Goal: Transaction & Acquisition: Purchase product/service

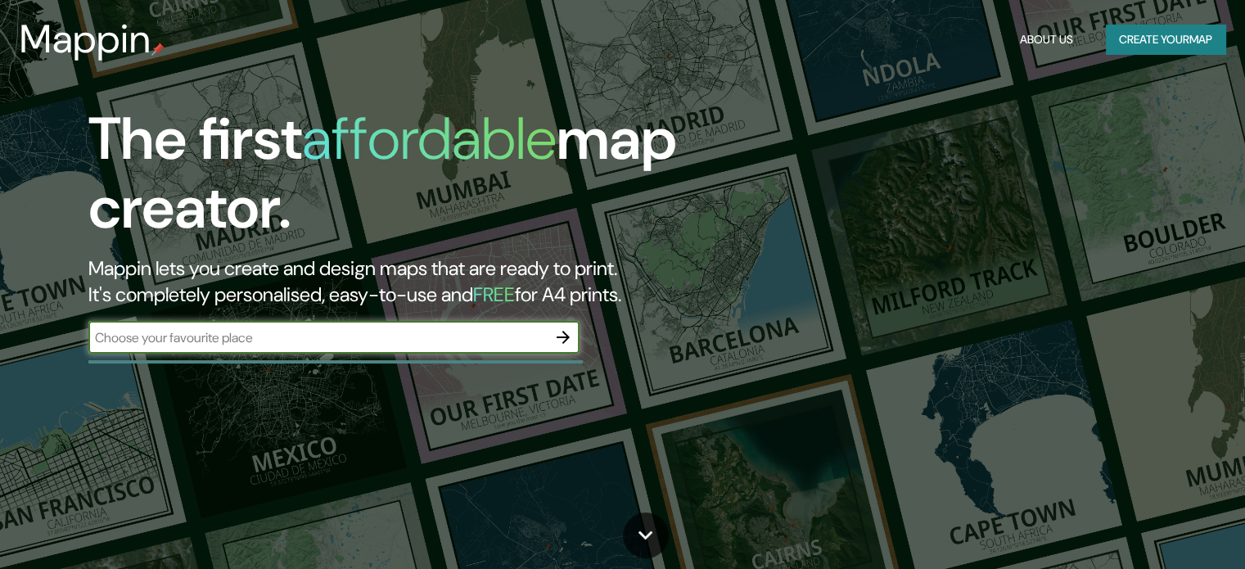
click at [354, 340] on input "text" at bounding box center [317, 337] width 458 height 19
click at [327, 346] on input "text" at bounding box center [317, 337] width 458 height 19
type input "obispado monterrey"
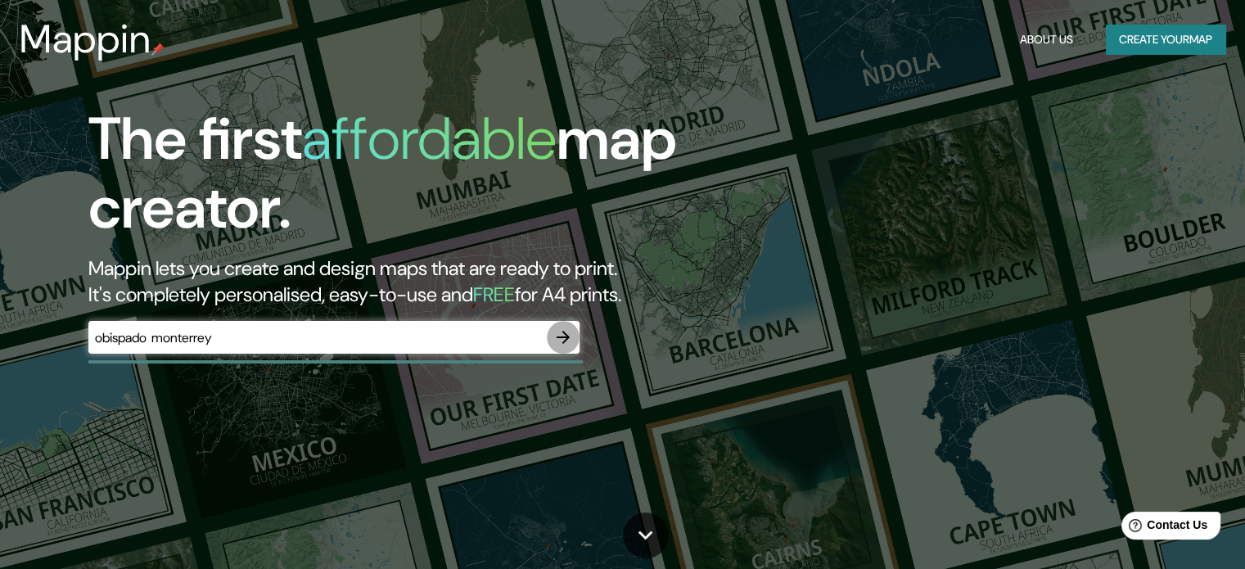
click at [564, 334] on icon "button" at bounding box center [563, 337] width 20 height 20
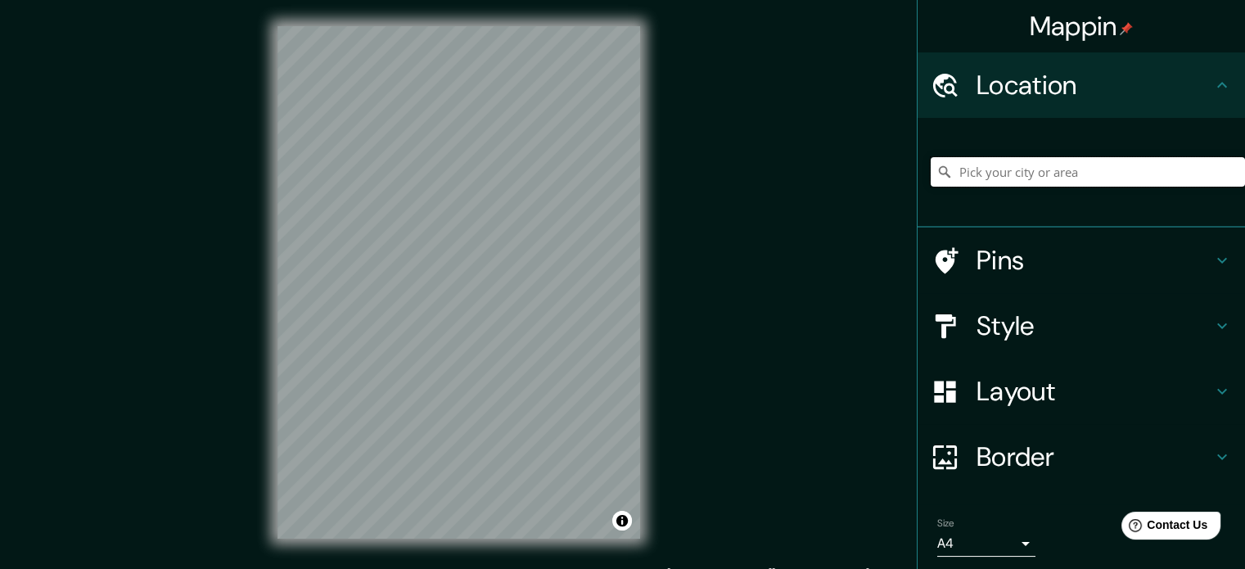
click at [1024, 170] on input "Pick your city or area" at bounding box center [1088, 171] width 314 height 29
click at [452, 232] on div at bounding box center [452, 230] width 13 height 13
click at [514, 342] on div at bounding box center [519, 345] width 13 height 13
click at [618, 522] on button "Toggle attribution" at bounding box center [622, 521] width 20 height 20
click at [616, 521] on button "Toggle attribution" at bounding box center [622, 521] width 20 height 20
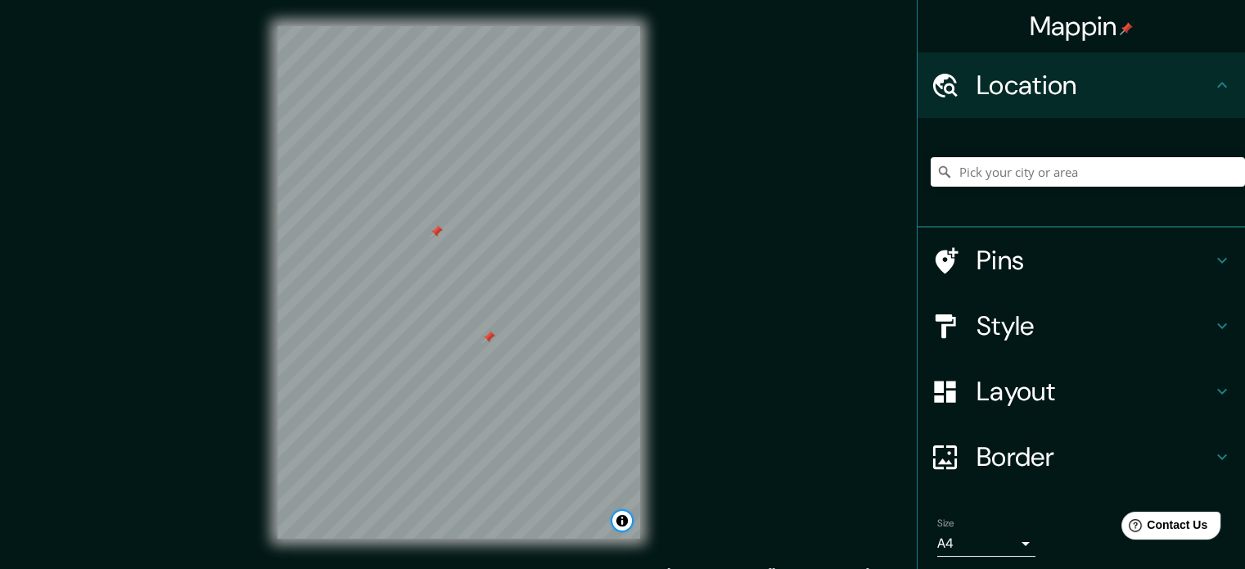
drag, startPoint x: 515, startPoint y: 340, endPoint x: 494, endPoint y: 333, distance: 22.5
click at [490, 333] on div at bounding box center [488, 337] width 13 height 13
drag, startPoint x: 1152, startPoint y: 527, endPoint x: 1054, endPoint y: 466, distance: 114.7
click at [1099, 505] on html "Help Contact Us" at bounding box center [1163, 522] width 128 height 34
click at [995, 377] on h4 "Layout" at bounding box center [1094, 391] width 236 height 33
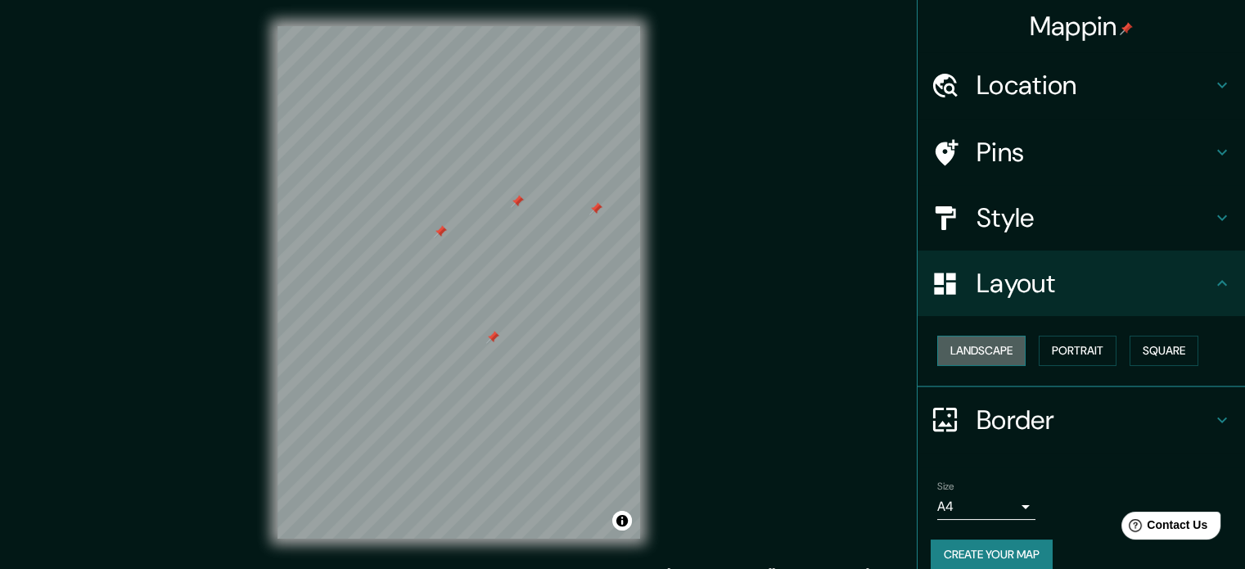
click at [987, 345] on button "Landscape" at bounding box center [981, 351] width 88 height 30
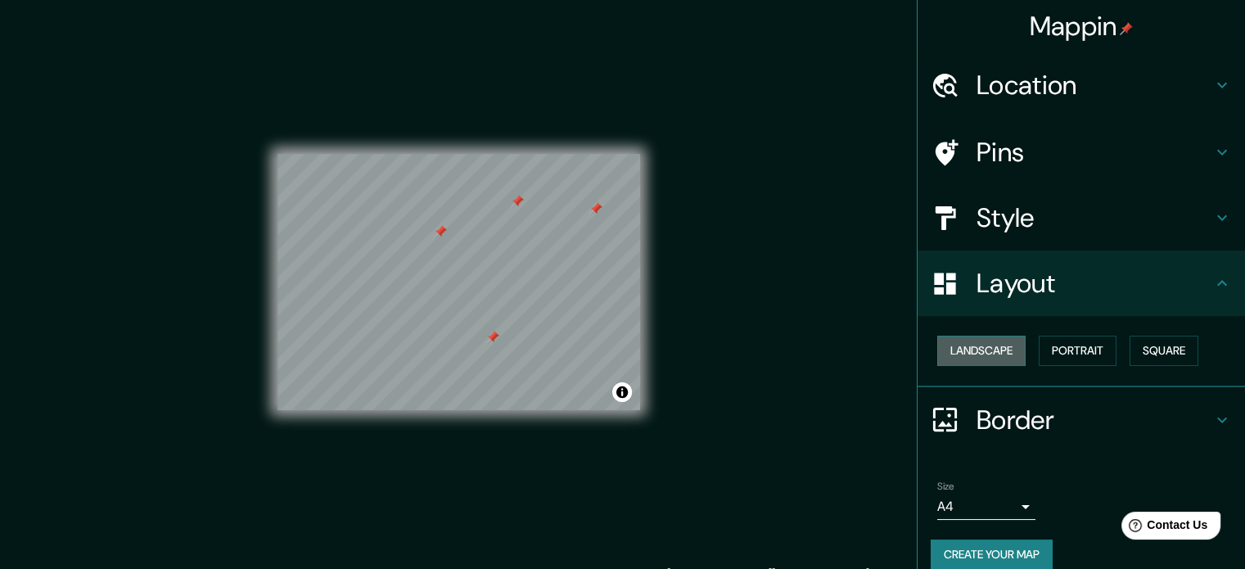
click at [987, 345] on button "Landscape" at bounding box center [981, 351] width 88 height 30
click at [1065, 344] on button "Portrait" at bounding box center [1078, 351] width 78 height 30
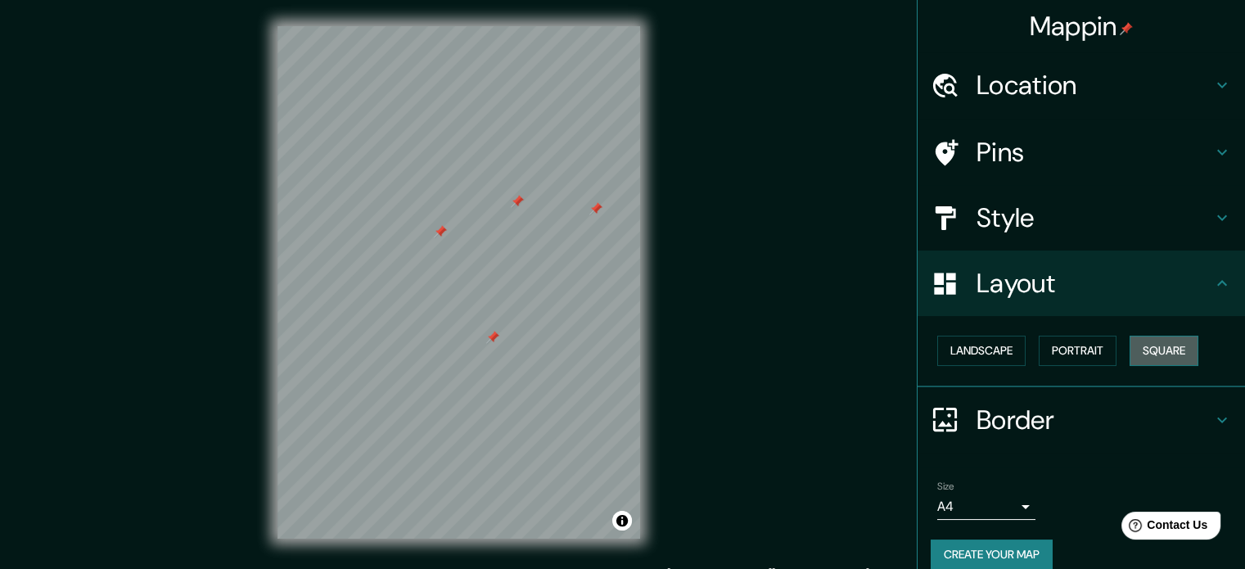
click at [1160, 349] on button "Square" at bounding box center [1163, 351] width 69 height 30
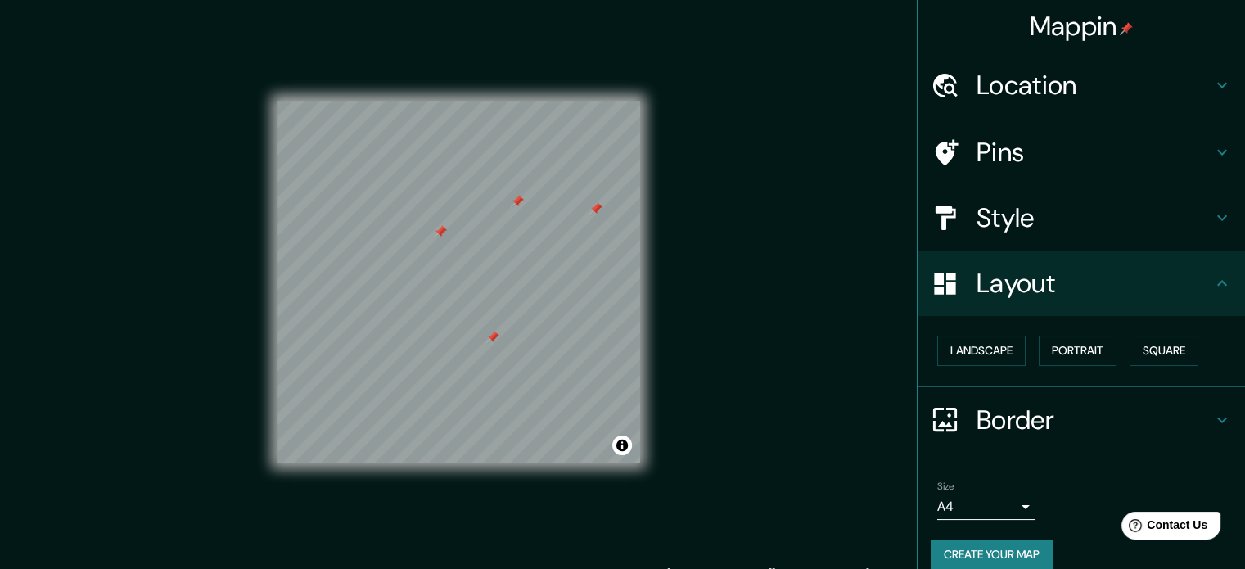
click at [1004, 221] on h4 "Style" at bounding box center [1094, 217] width 236 height 33
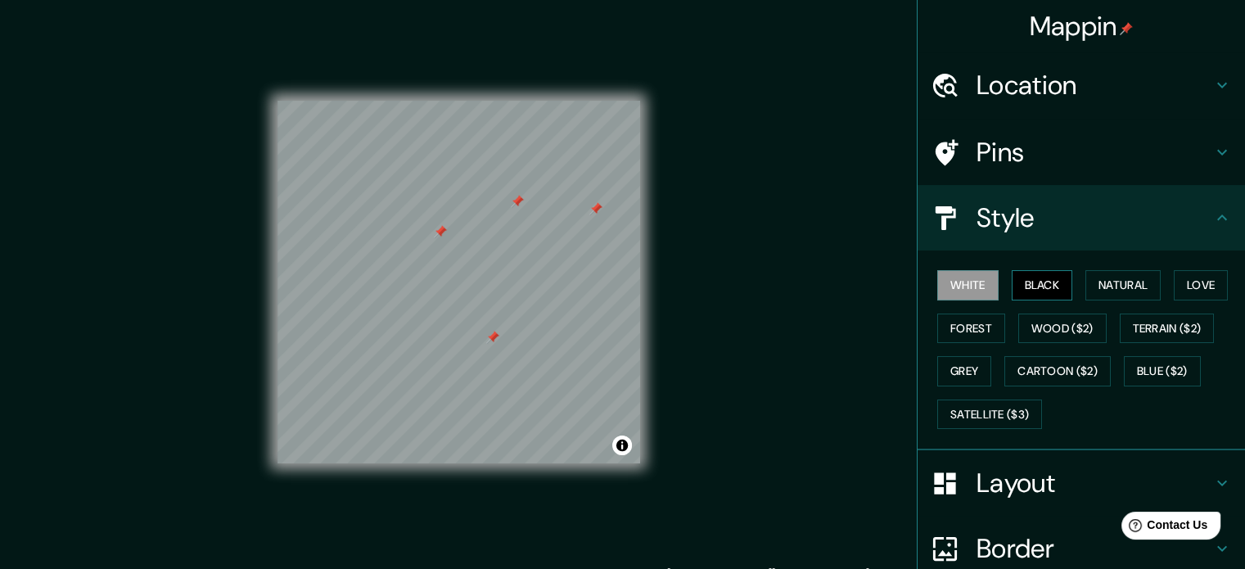
click at [1026, 285] on button "Black" at bounding box center [1042, 285] width 61 height 30
click at [1094, 284] on button "Natural" at bounding box center [1122, 285] width 75 height 30
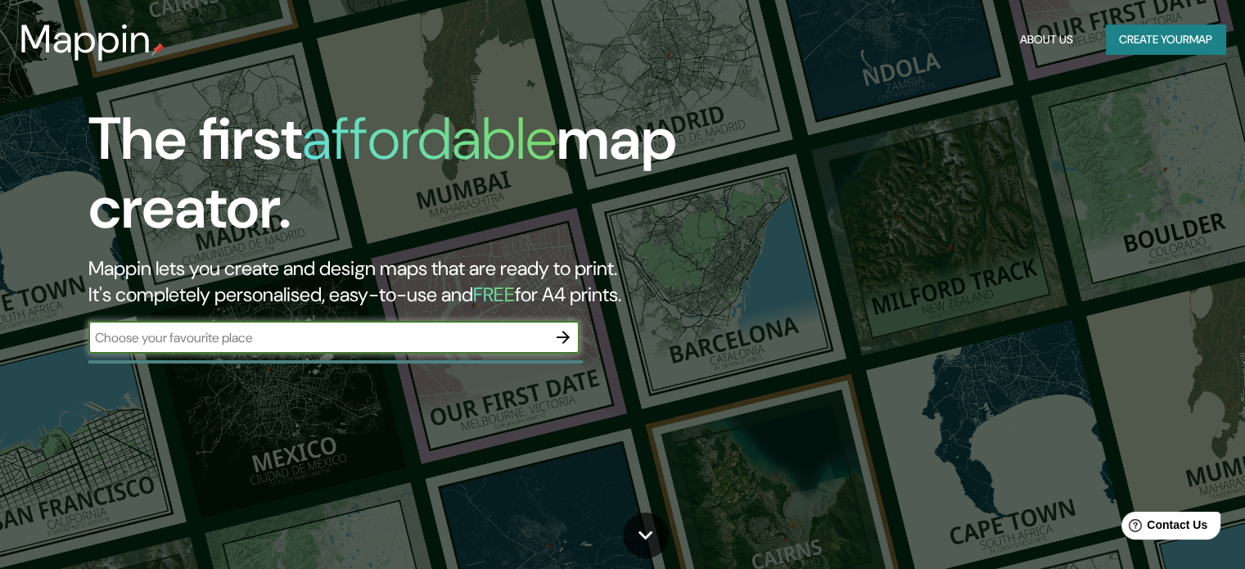
click at [417, 343] on input "text" at bounding box center [317, 337] width 458 height 19
type input "obispado monterrey"
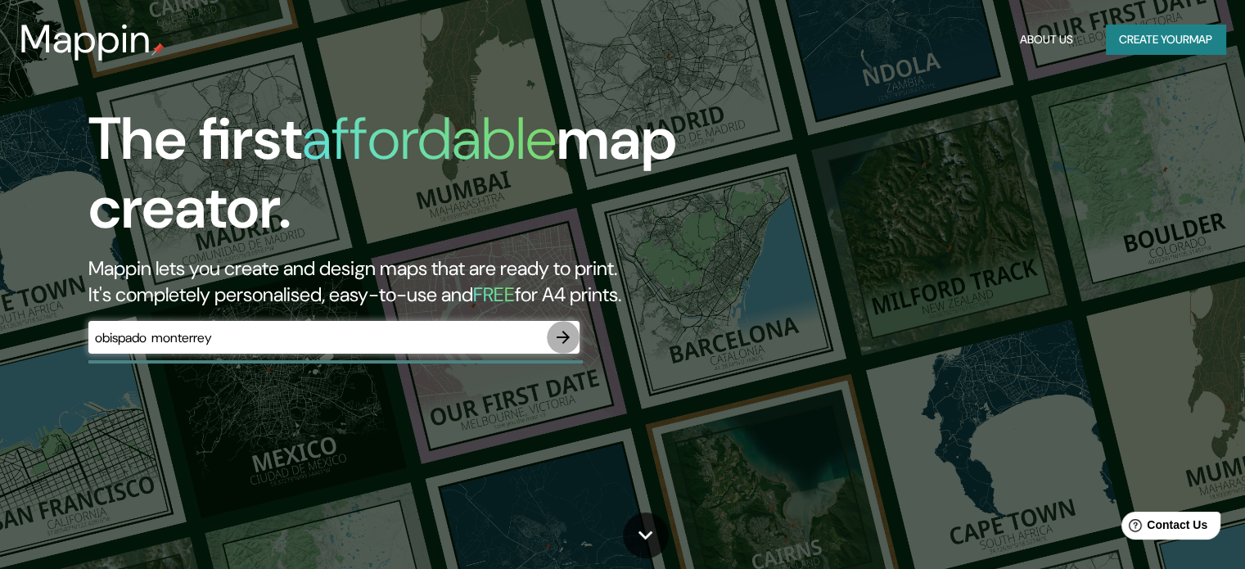
click at [563, 337] on icon "button" at bounding box center [563, 337] width 13 height 13
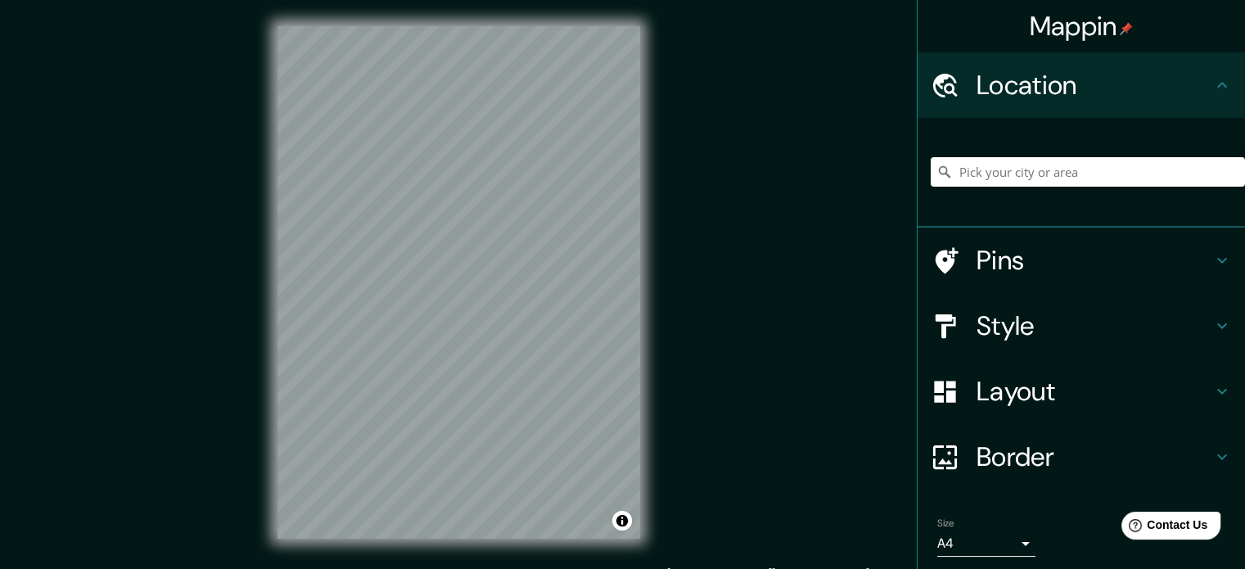
click at [731, 291] on div "Mappin Location Pins Style Layout Border Choose a border. Hint : you can make l…" at bounding box center [622, 295] width 1245 height 591
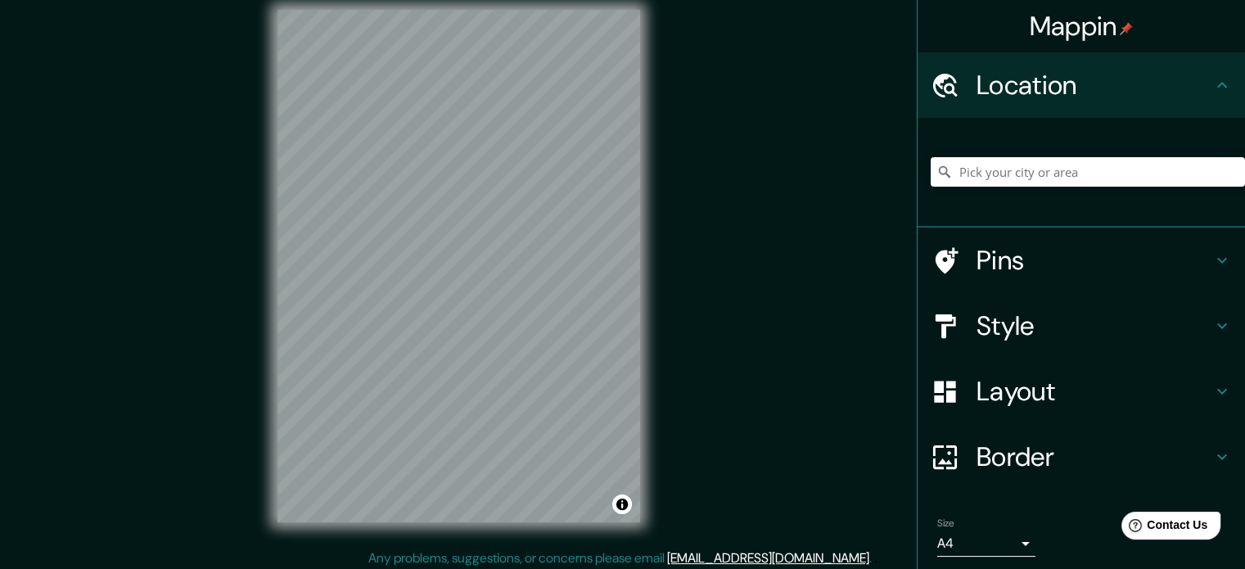
scroll to position [21, 0]
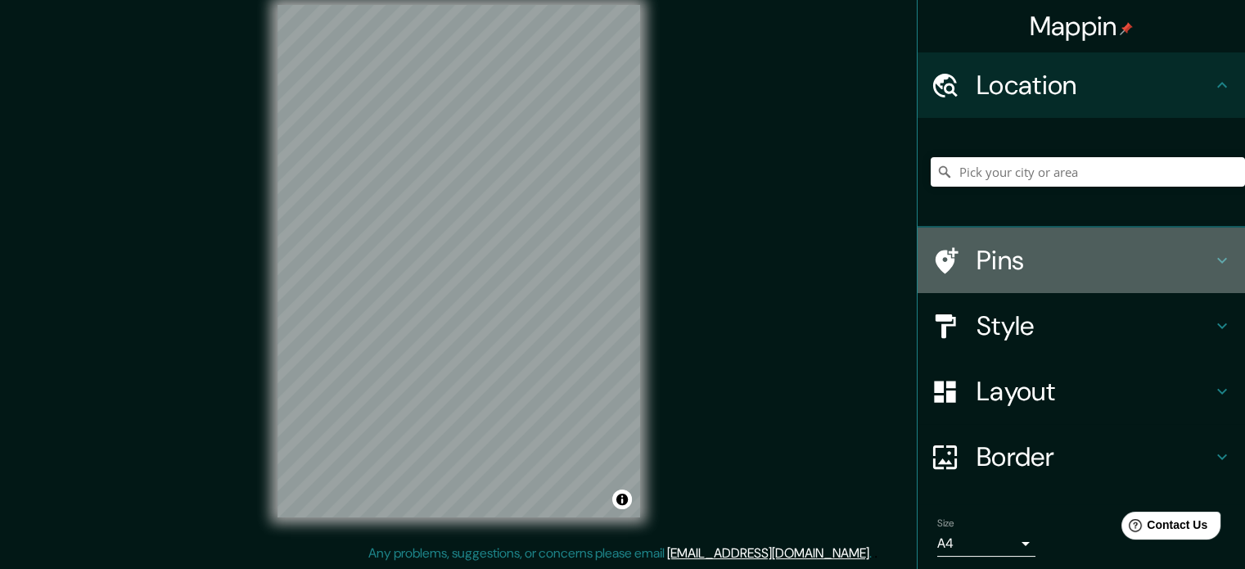
click at [1189, 256] on h4 "Pins" at bounding box center [1094, 260] width 236 height 33
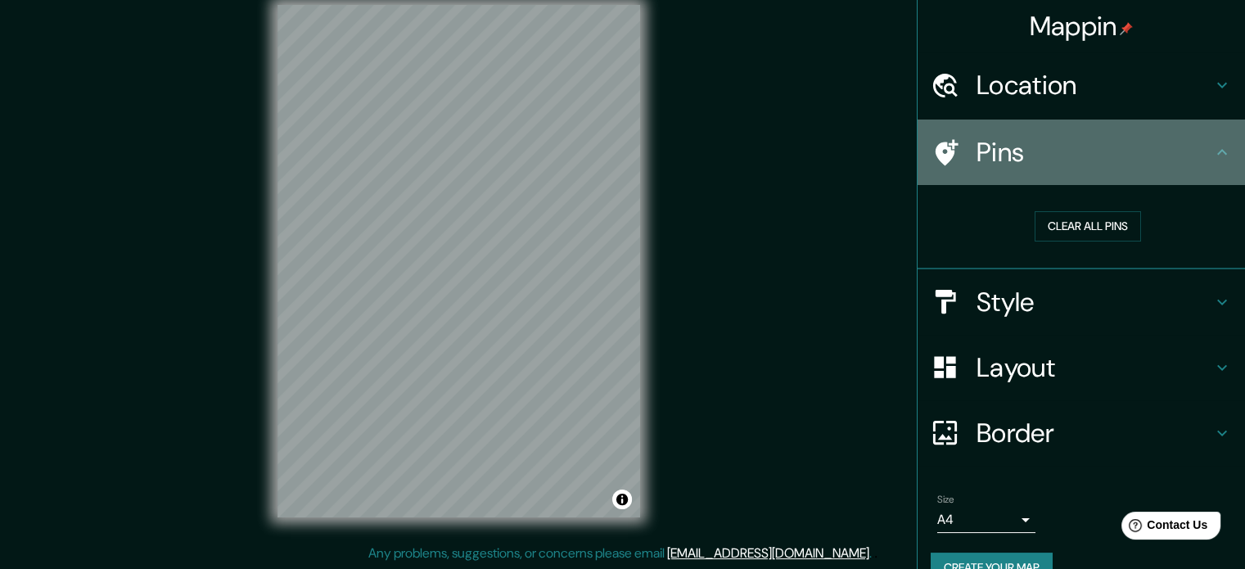
drag, startPoint x: 1188, startPoint y: 169, endPoint x: 1177, endPoint y: 192, distance: 24.9
click at [1184, 183] on div "Pins" at bounding box center [1080, 151] width 327 height 65
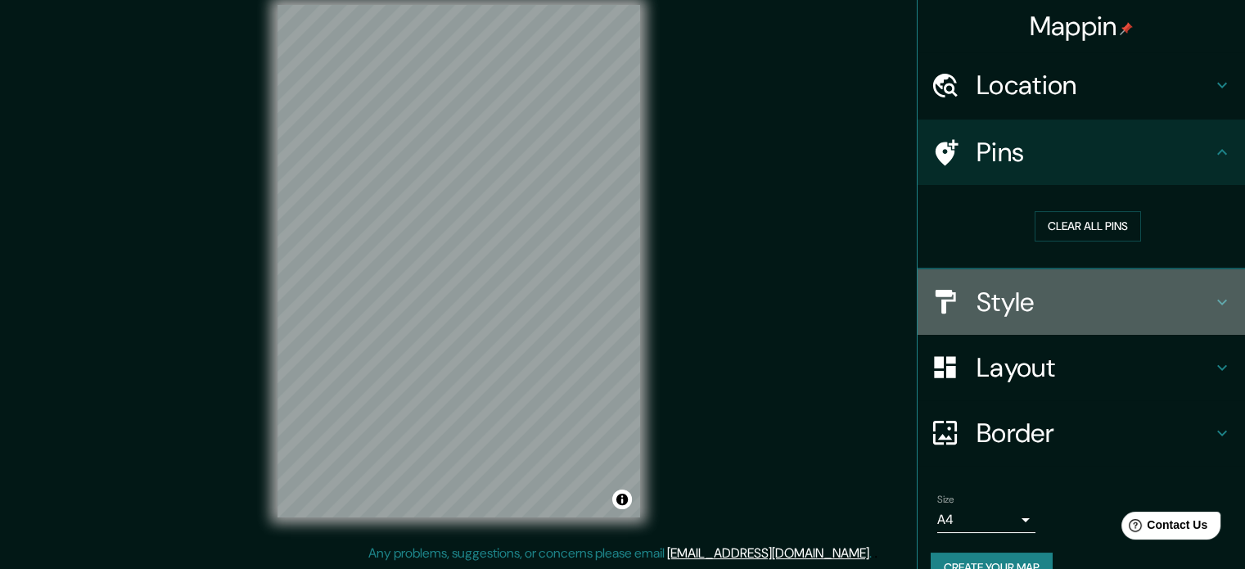
click at [1183, 307] on h4 "Style" at bounding box center [1094, 302] width 236 height 33
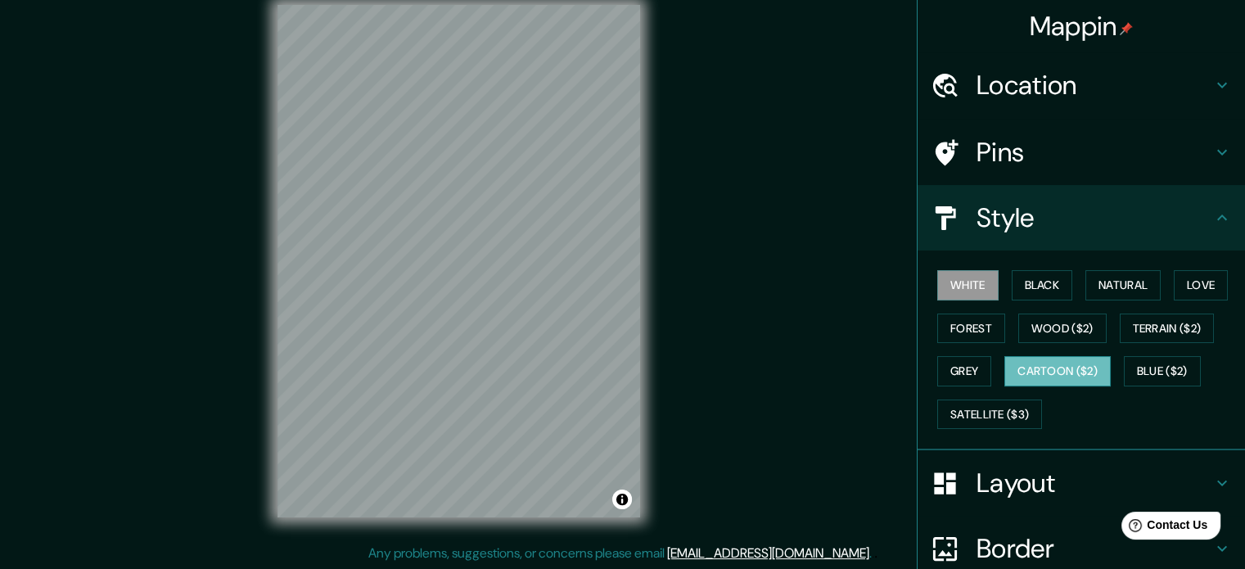
click at [1034, 363] on button "Cartoon ($2)" at bounding box center [1057, 371] width 106 height 30
click at [950, 353] on div "White Black Natural Love Forest Wood ($2) Terrain ($2) Grey Cartoon ($2) Blue (…" at bounding box center [1088, 350] width 314 height 172
click at [953, 369] on button "Grey" at bounding box center [964, 371] width 54 height 30
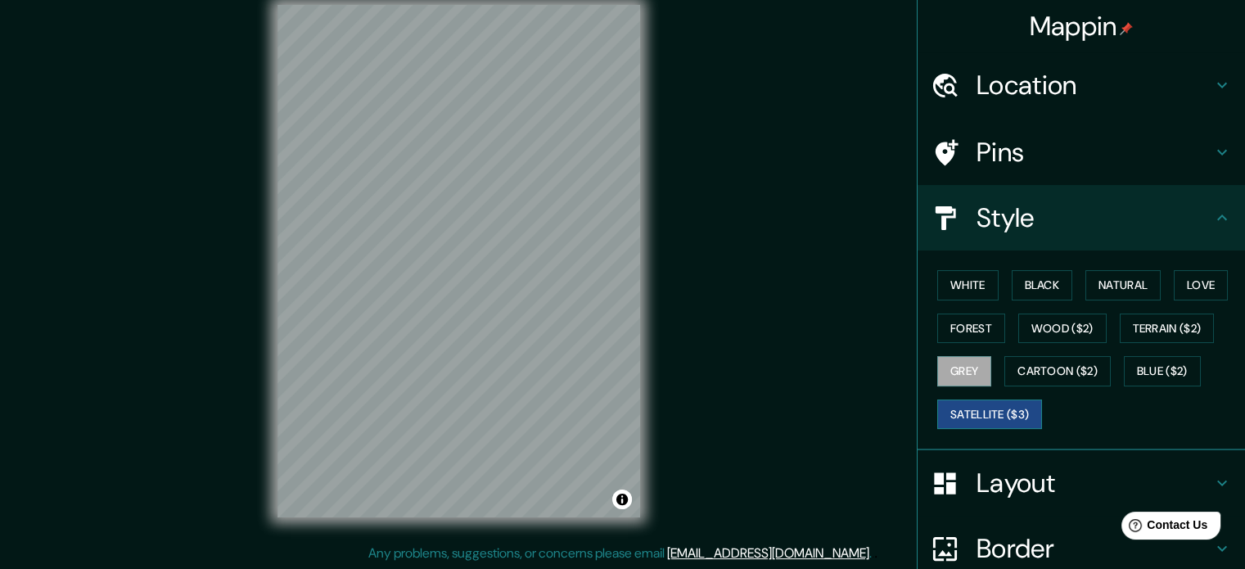
click at [971, 402] on button "Satellite ($3)" at bounding box center [989, 414] width 105 height 30
click at [943, 376] on button "Grey" at bounding box center [964, 371] width 54 height 30
click at [948, 317] on button "Forest" at bounding box center [971, 328] width 68 height 30
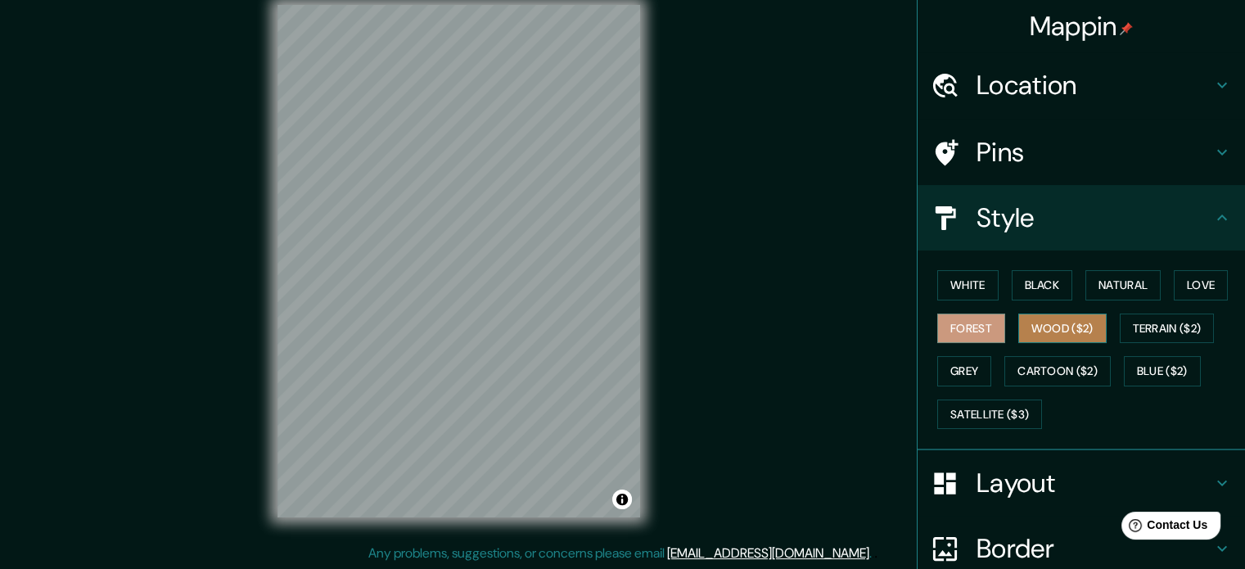
click at [1018, 322] on button "Wood ($2)" at bounding box center [1062, 328] width 88 height 30
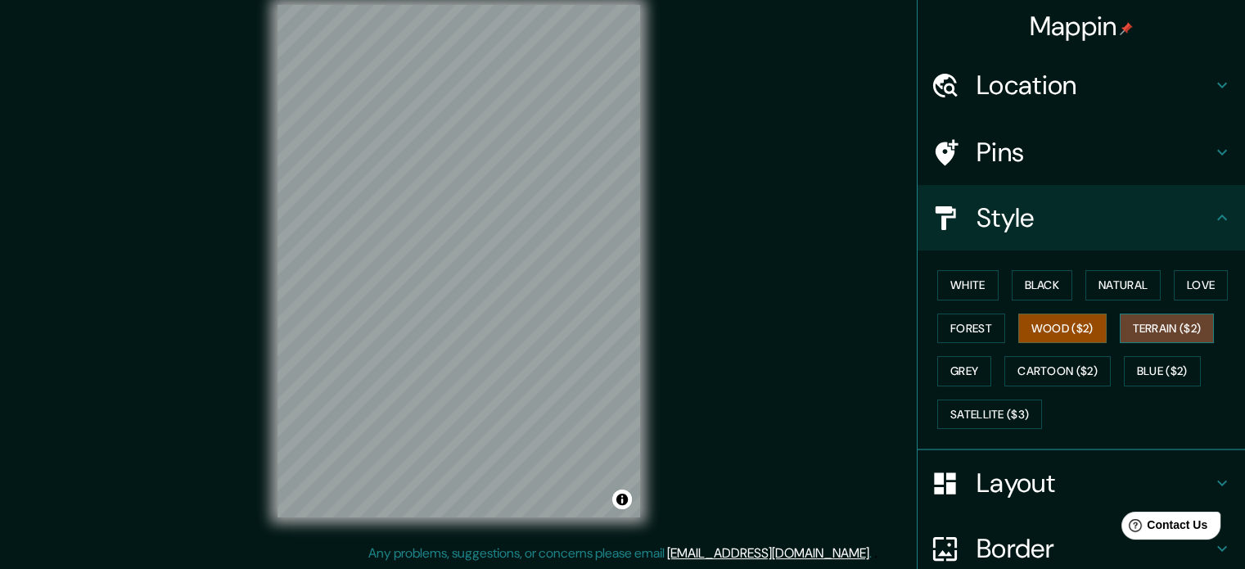
click at [1126, 330] on button "Terrain ($2)" at bounding box center [1167, 328] width 95 height 30
click at [1186, 287] on button "Love" at bounding box center [1201, 285] width 54 height 30
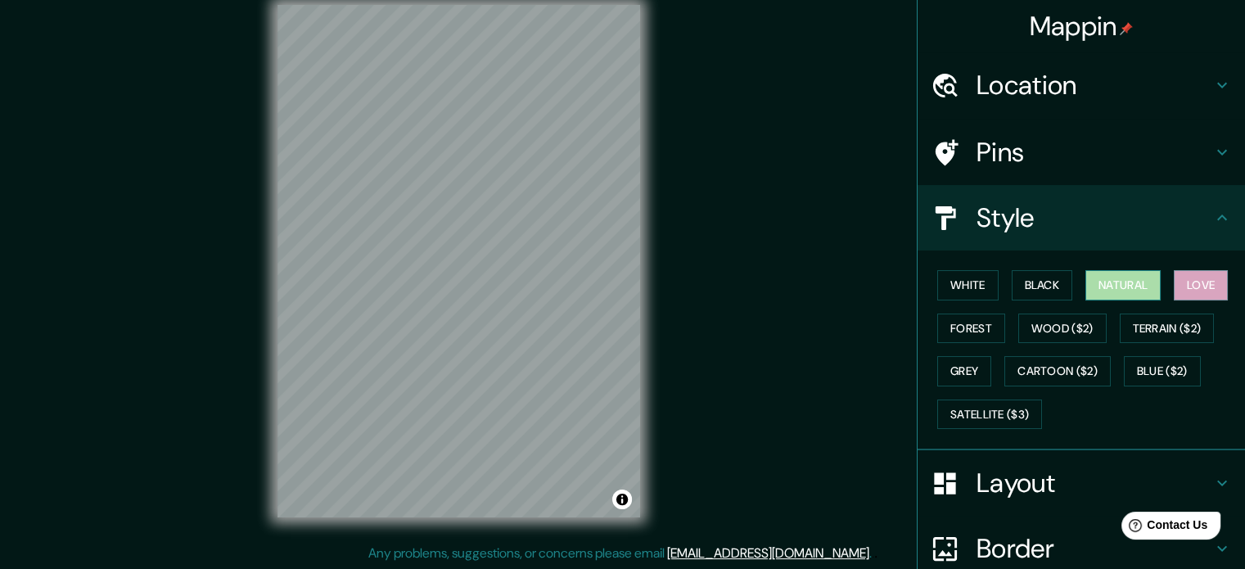
click at [1126, 291] on button "Natural" at bounding box center [1122, 285] width 75 height 30
click at [1038, 270] on button "Black" at bounding box center [1042, 285] width 61 height 30
click at [1119, 277] on button "Natural" at bounding box center [1122, 285] width 75 height 30
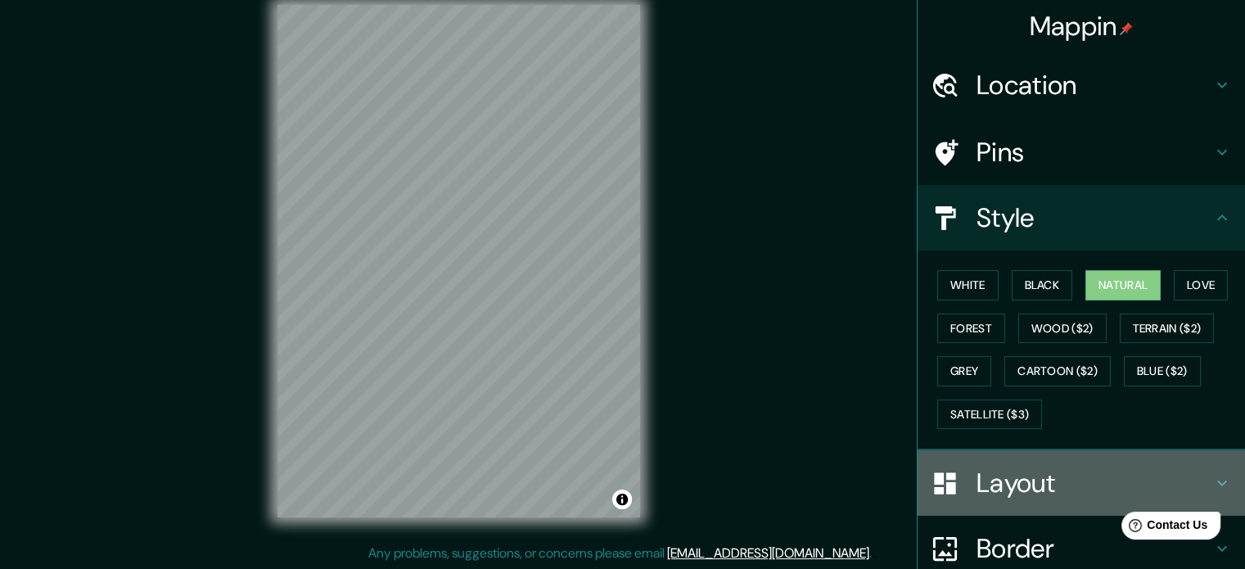
click at [982, 474] on h4 "Layout" at bounding box center [1094, 482] width 236 height 33
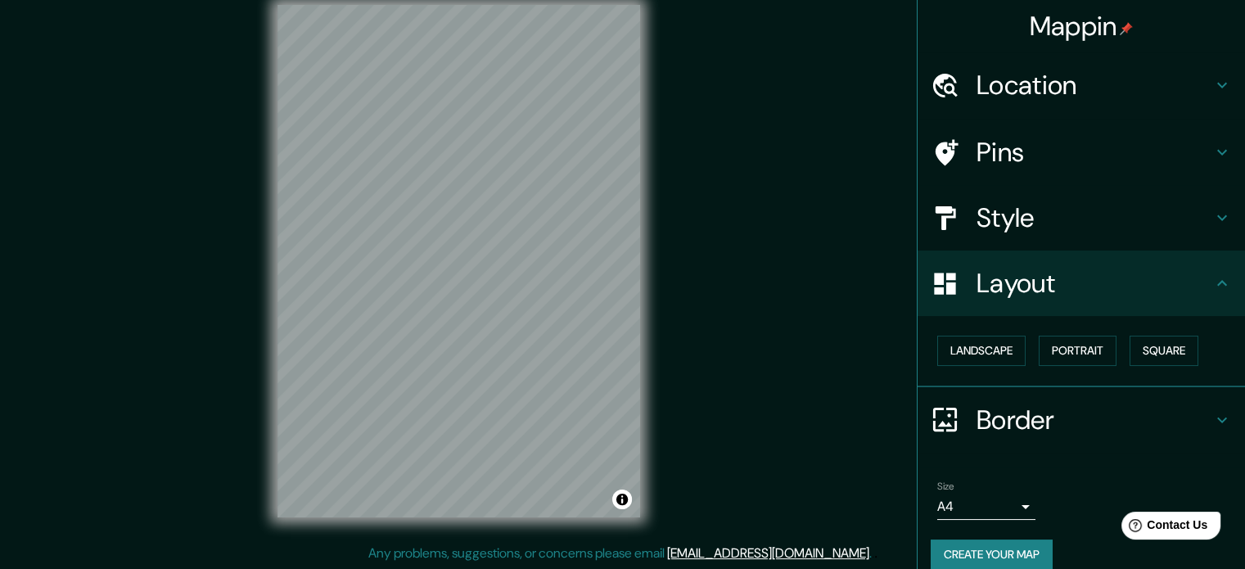
click at [973, 326] on div "Landscape [GEOGRAPHIC_DATA]" at bounding box center [1080, 351] width 327 height 71
click at [969, 345] on button "Landscape" at bounding box center [981, 351] width 88 height 30
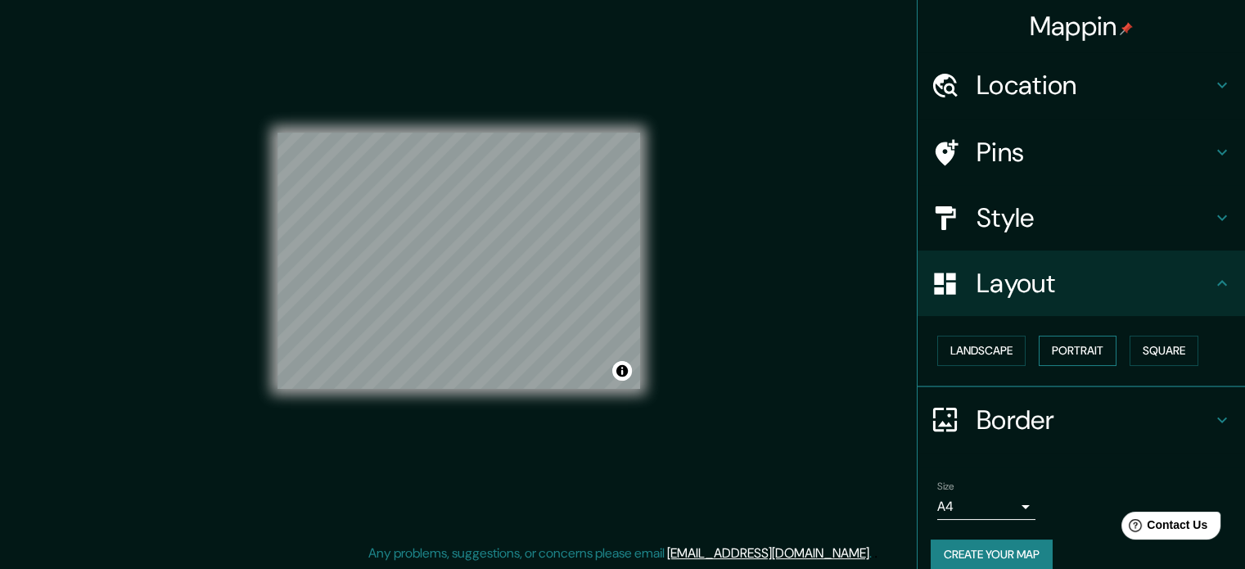
click at [1058, 340] on button "Portrait" at bounding box center [1078, 351] width 78 height 30
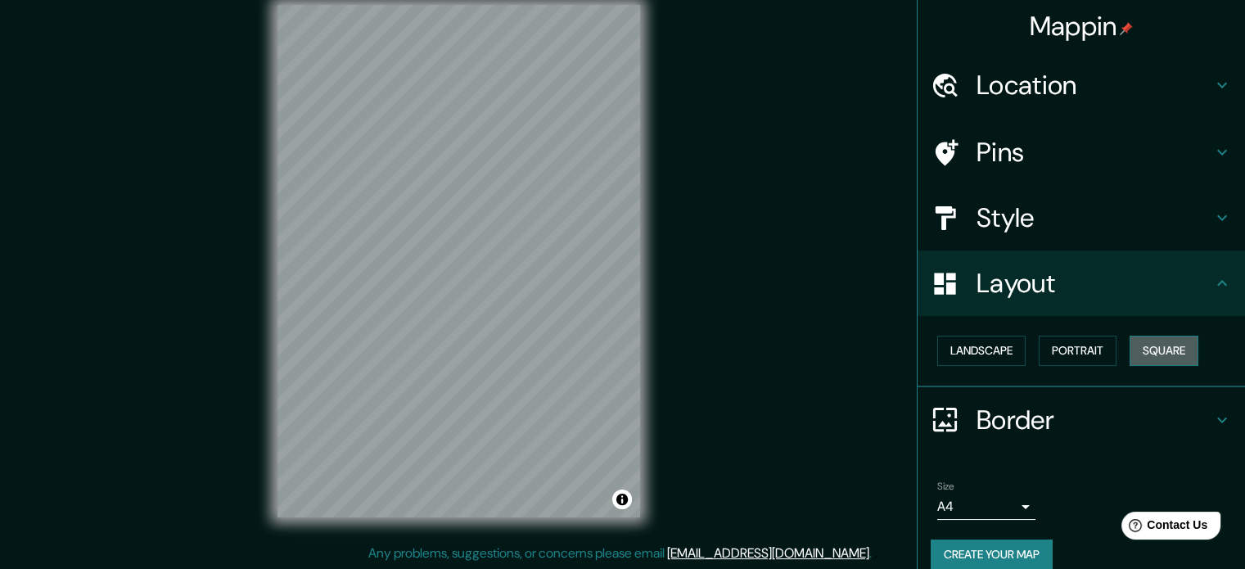
click at [1146, 340] on button "Square" at bounding box center [1163, 351] width 69 height 30
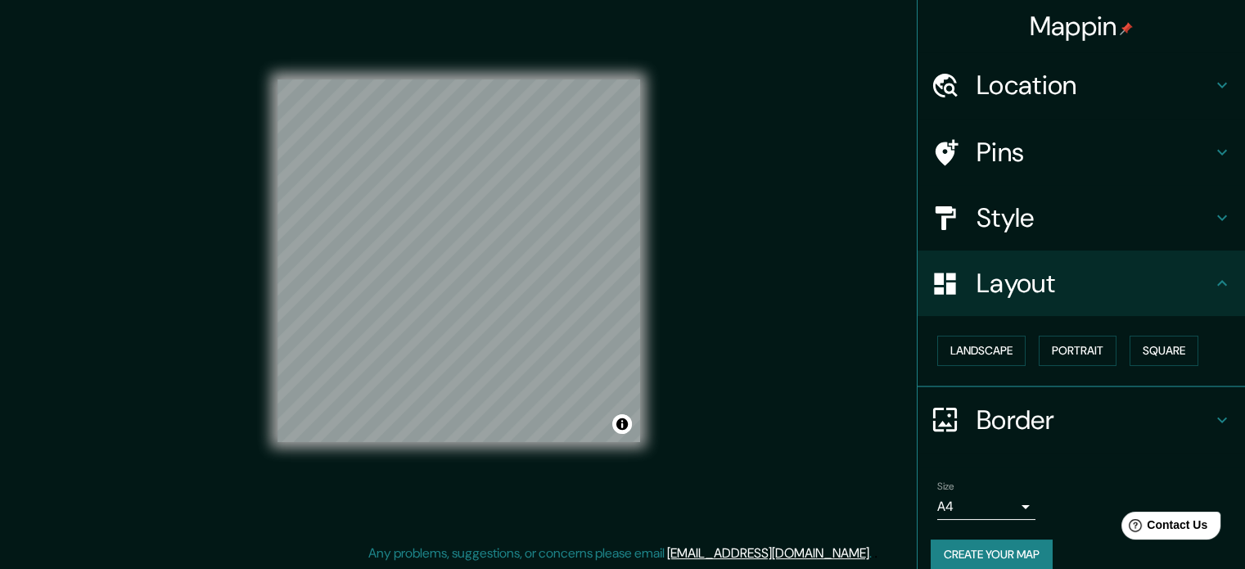
click at [559, 454] on div "© Mapbox © OpenStreetMap Improve this map" at bounding box center [458, 261] width 363 height 512
click at [937, 343] on button "Landscape" at bounding box center [981, 351] width 88 height 30
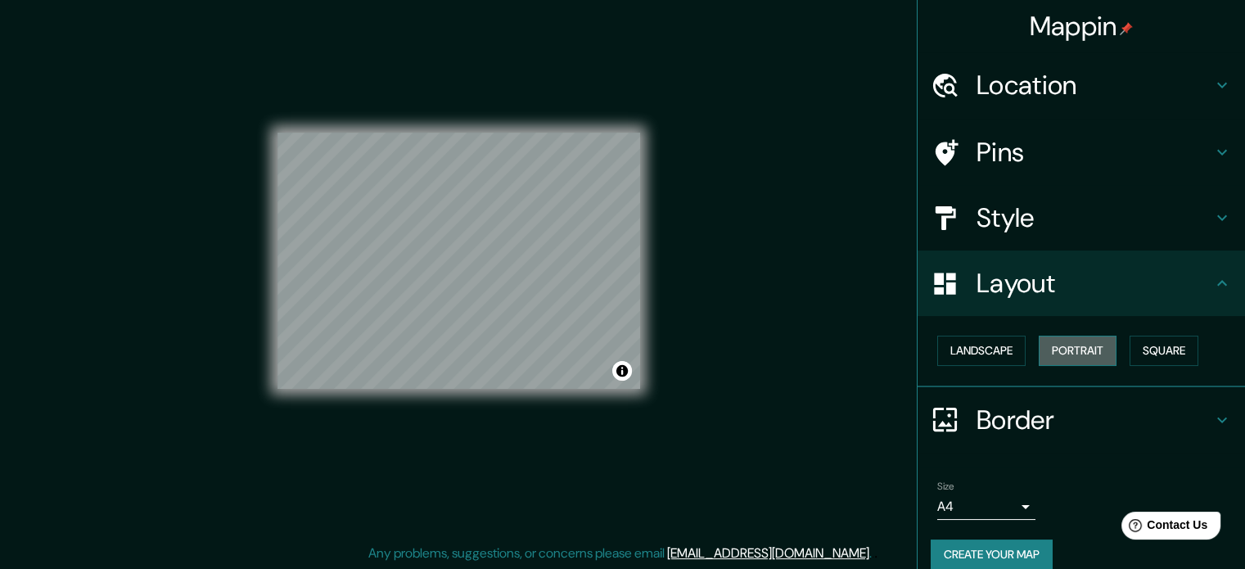
click at [1039, 345] on button "Portrait" at bounding box center [1078, 351] width 78 height 30
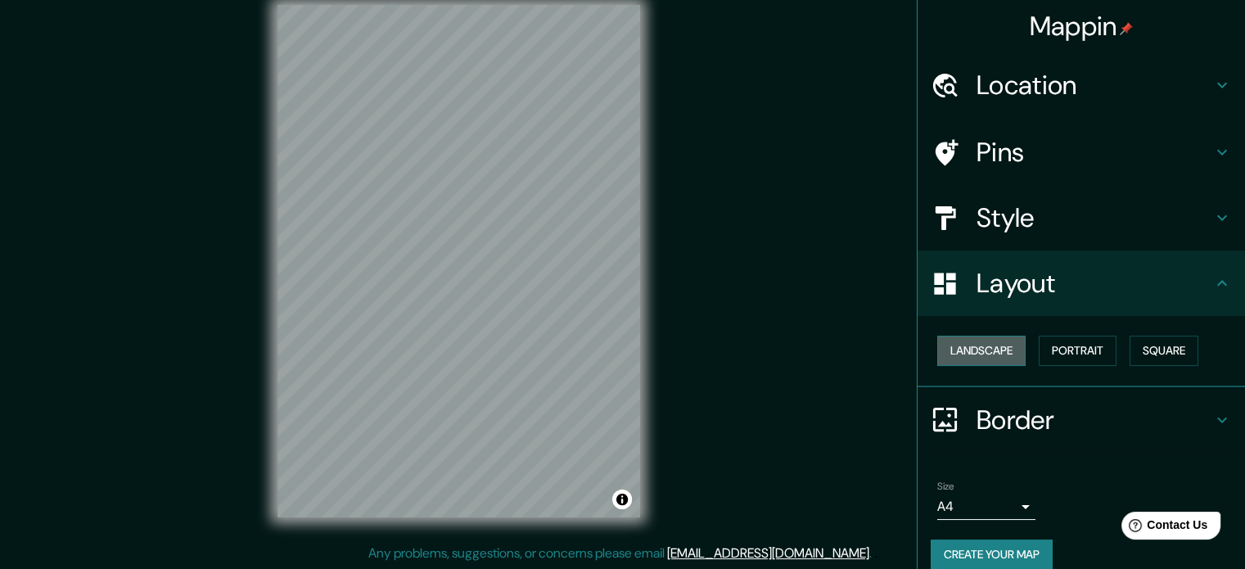
click at [980, 347] on button "Landscape" at bounding box center [981, 351] width 88 height 30
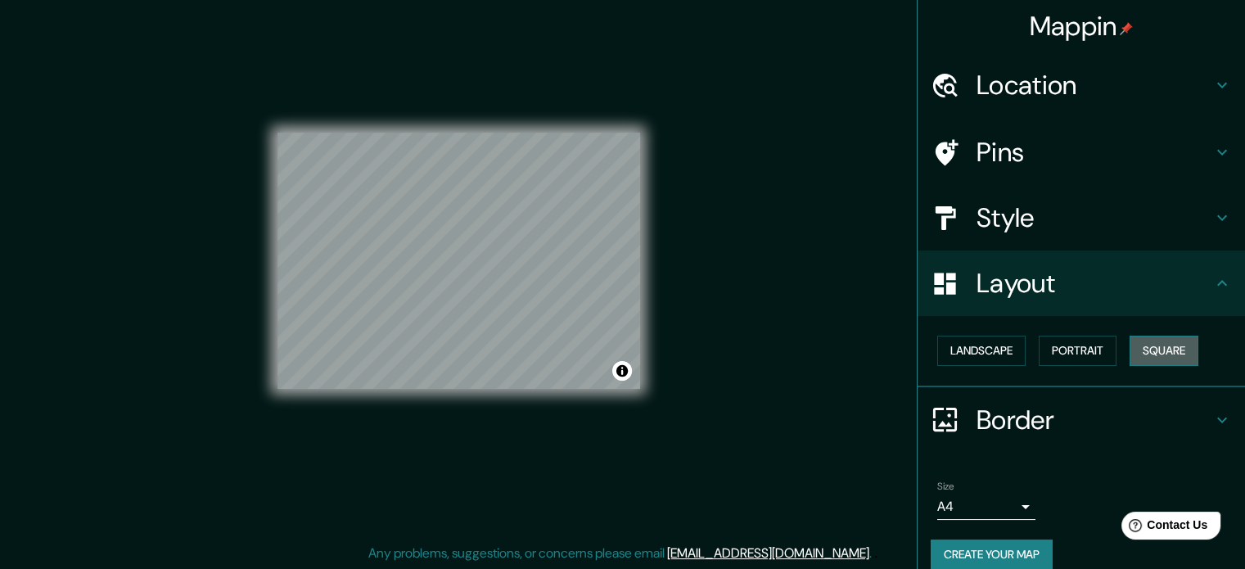
click at [1150, 347] on button "Square" at bounding box center [1163, 351] width 69 height 30
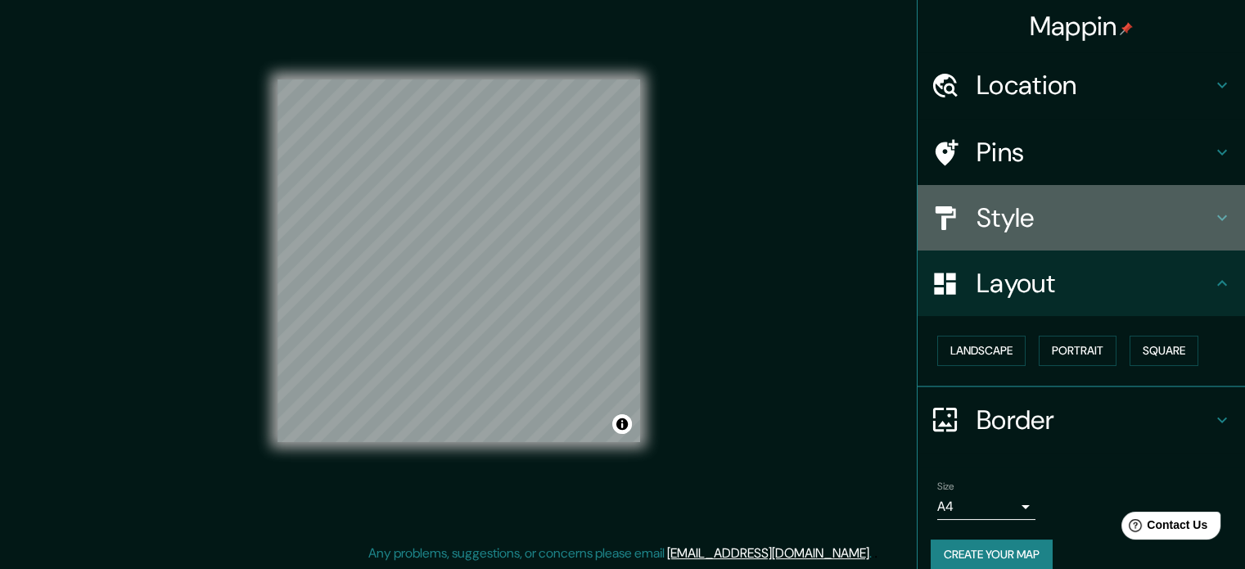
click at [1106, 204] on h4 "Style" at bounding box center [1094, 217] width 236 height 33
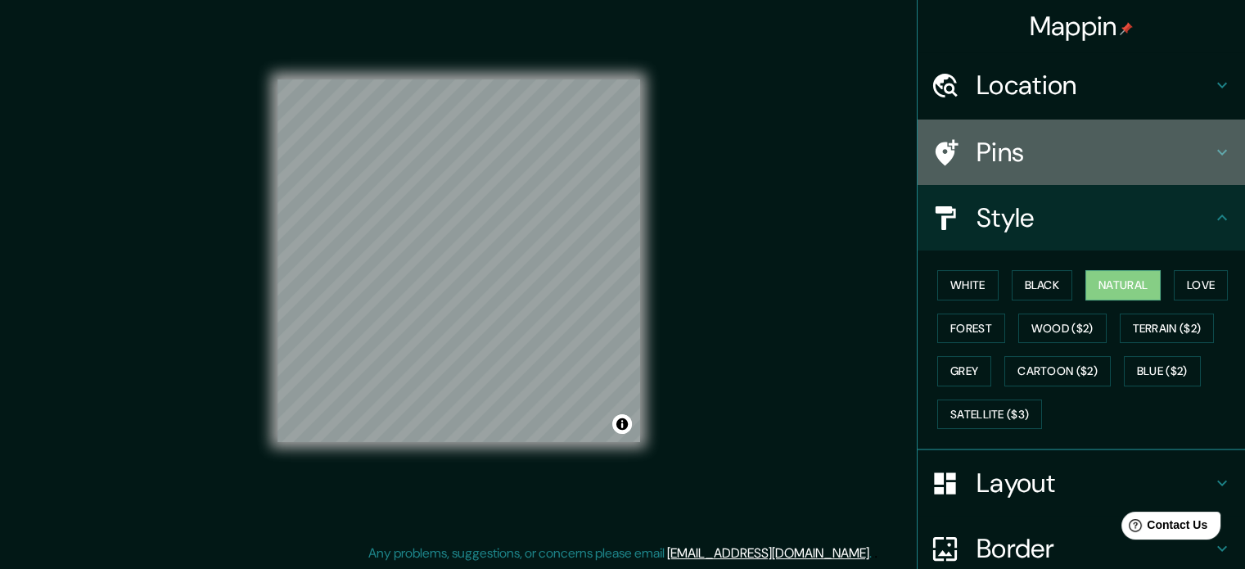
click at [1044, 151] on h4 "Pins" at bounding box center [1094, 152] width 236 height 33
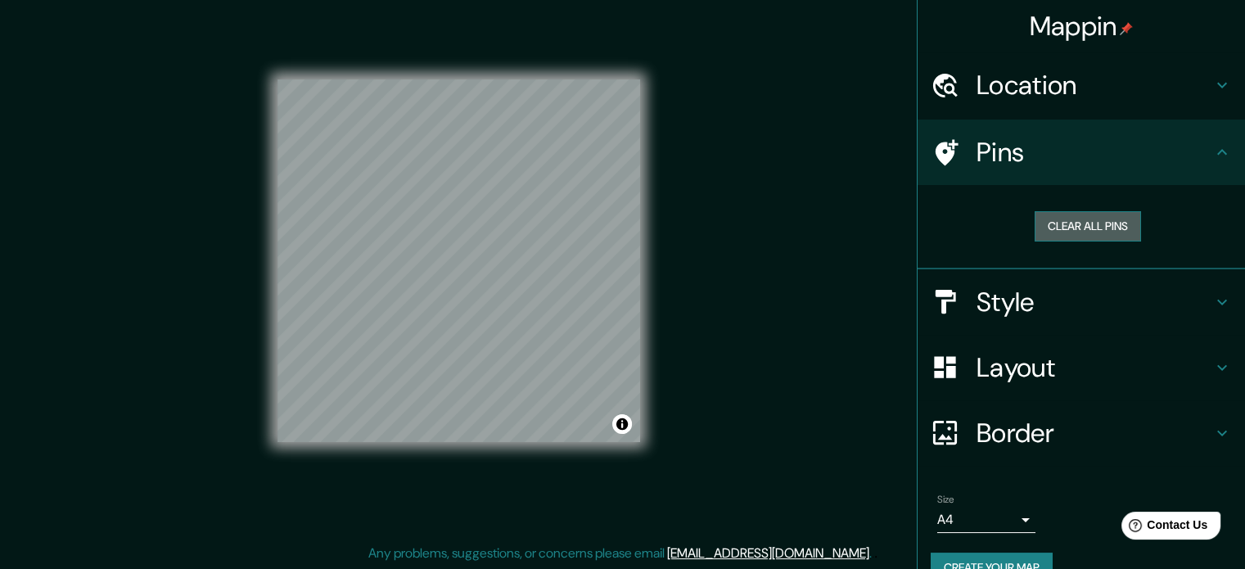
click at [1067, 216] on button "Clear all pins" at bounding box center [1087, 226] width 106 height 30
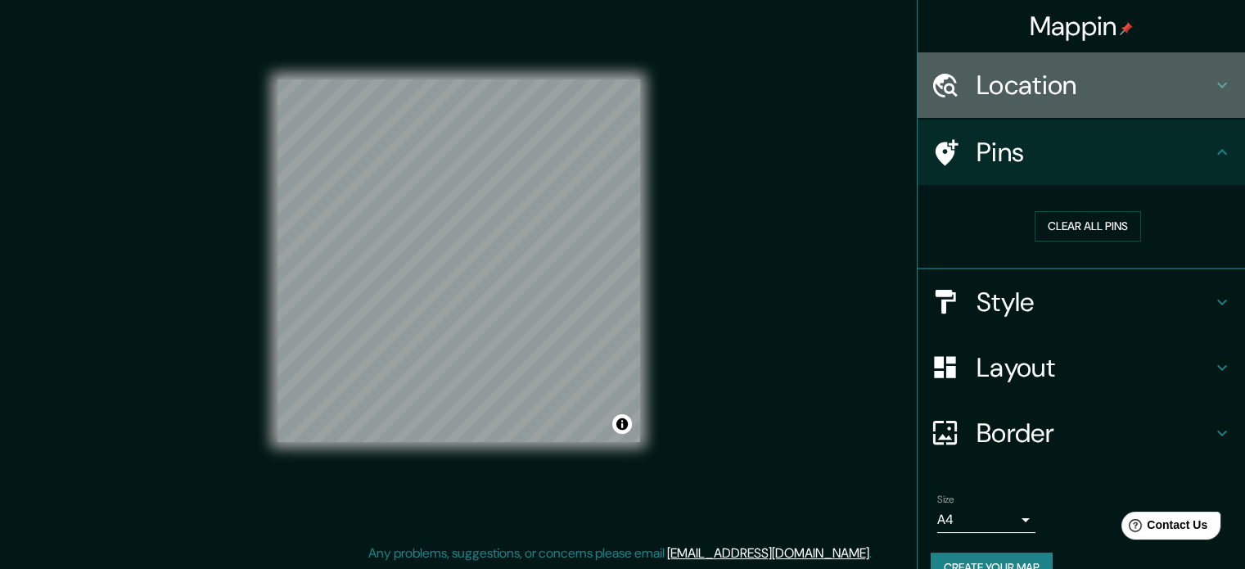
click at [1113, 91] on h4 "Location" at bounding box center [1094, 85] width 236 height 33
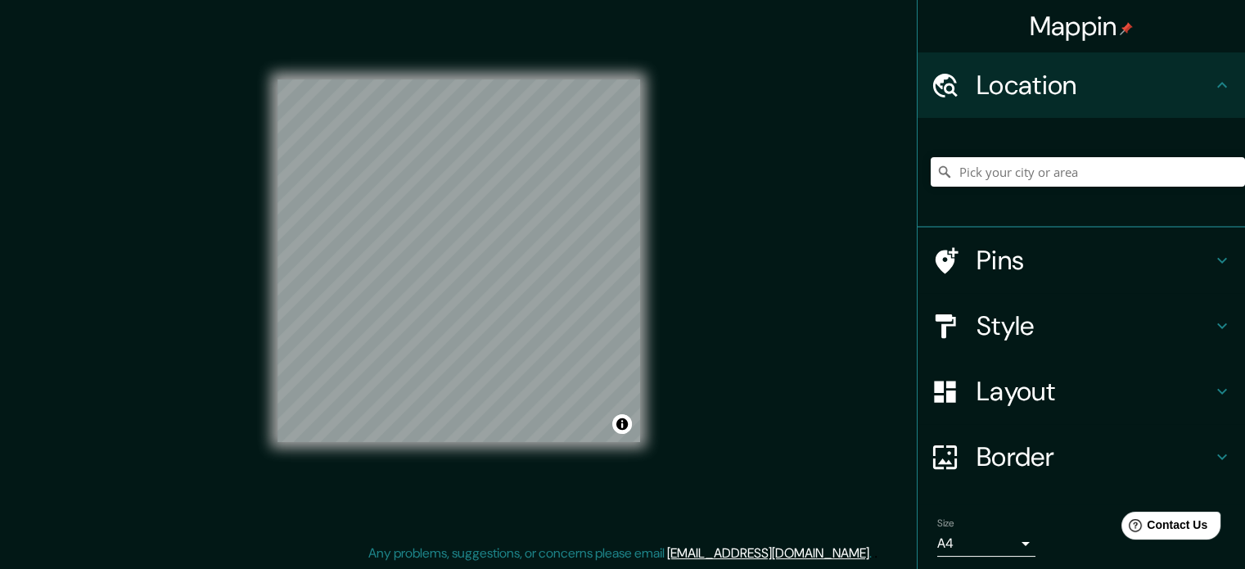
click at [1113, 91] on h4 "Location" at bounding box center [1094, 85] width 236 height 33
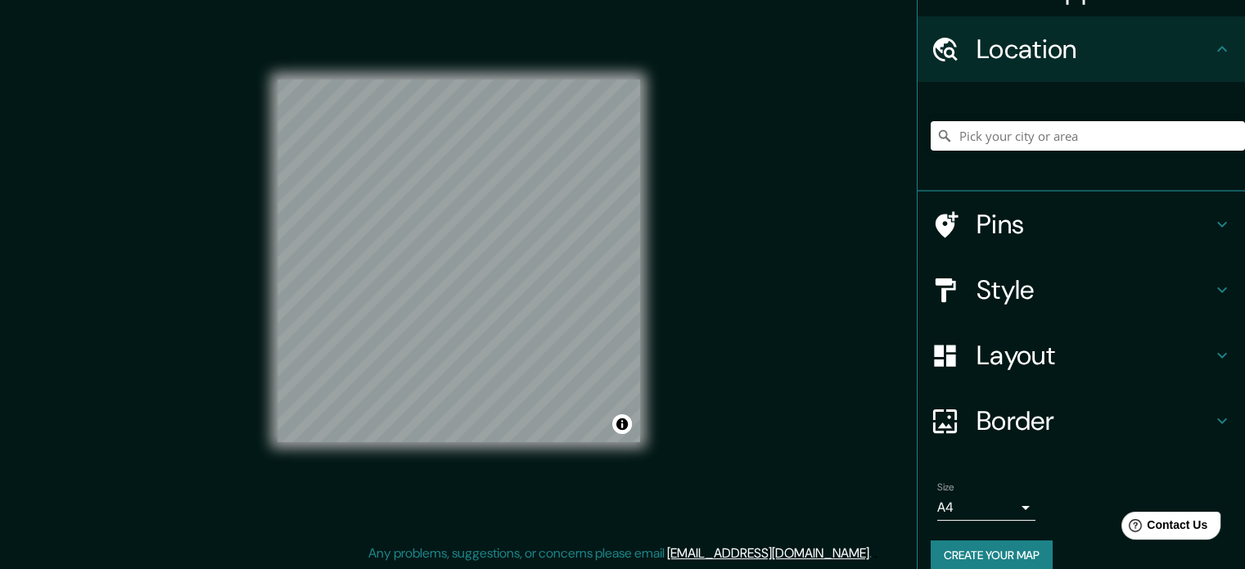
scroll to position [56, 0]
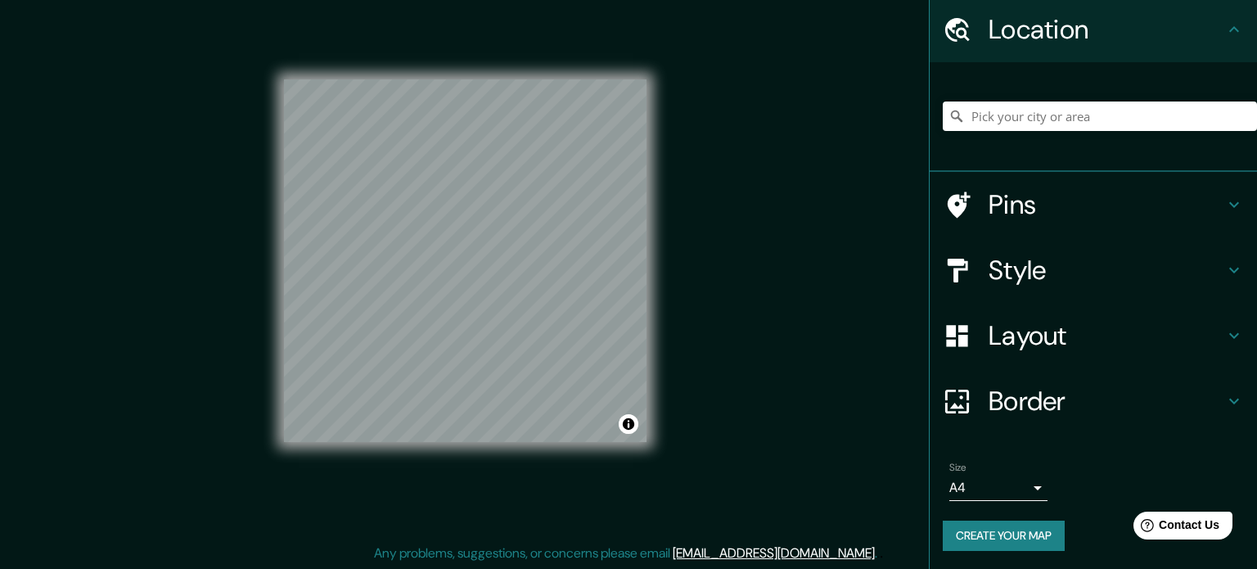
click at [996, 477] on body "Mappin Location Pins Style Layout Border Choose a border. Hint : you can make l…" at bounding box center [628, 263] width 1257 height 569
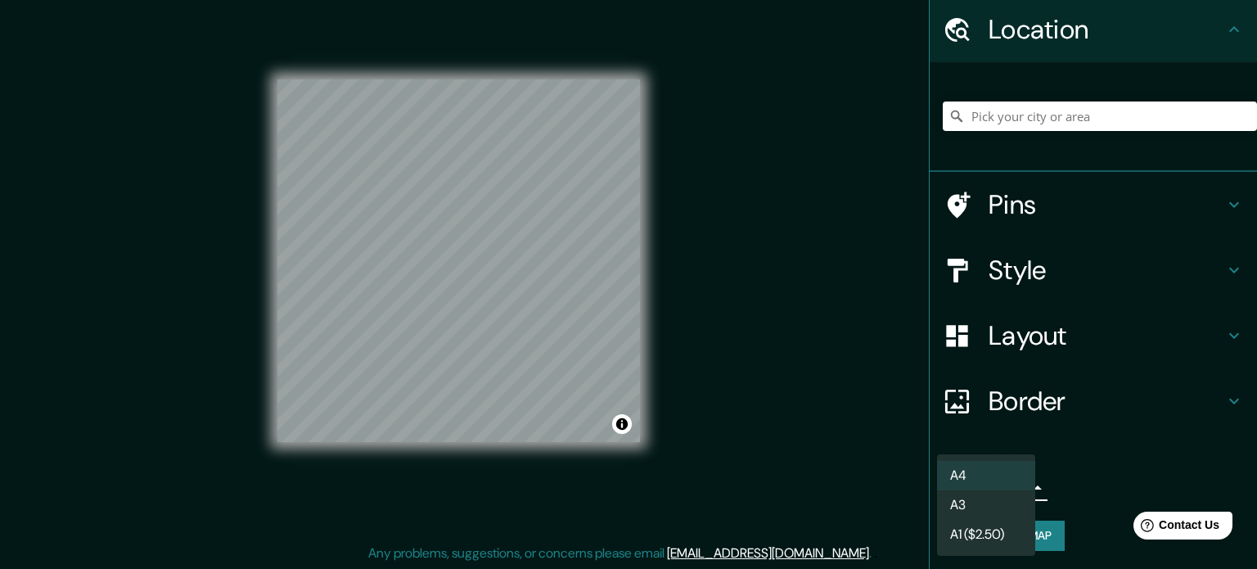
click at [980, 503] on li "A3" at bounding box center [986, 504] width 98 height 29
drag, startPoint x: 1005, startPoint y: 485, endPoint x: 1005, endPoint y: 503, distance: 18.8
click at [1005, 486] on body "Mappin Location Pins Style Layout Border Choose a border. Hint : you can make l…" at bounding box center [628, 263] width 1257 height 569
click at [998, 530] on li "A1 ($2.50)" at bounding box center [986, 534] width 98 height 29
click at [1012, 481] on body "Mappin Location Pins Style Layout Border Choose a border. Hint : you can make l…" at bounding box center [628, 263] width 1257 height 569
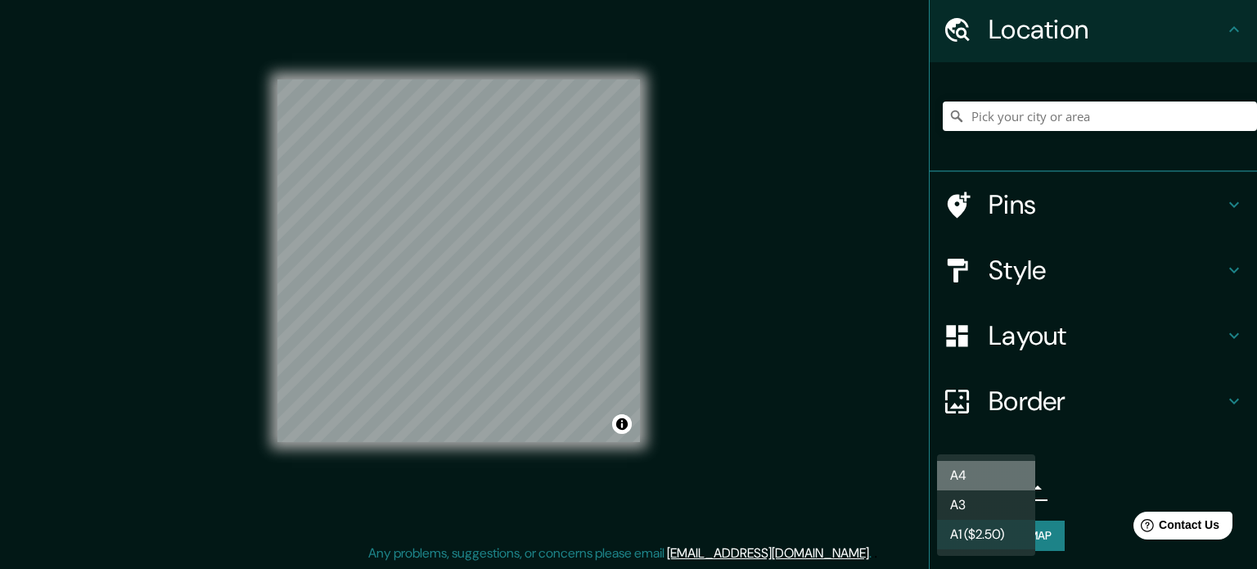
click at [996, 464] on li "A4" at bounding box center [986, 475] width 98 height 29
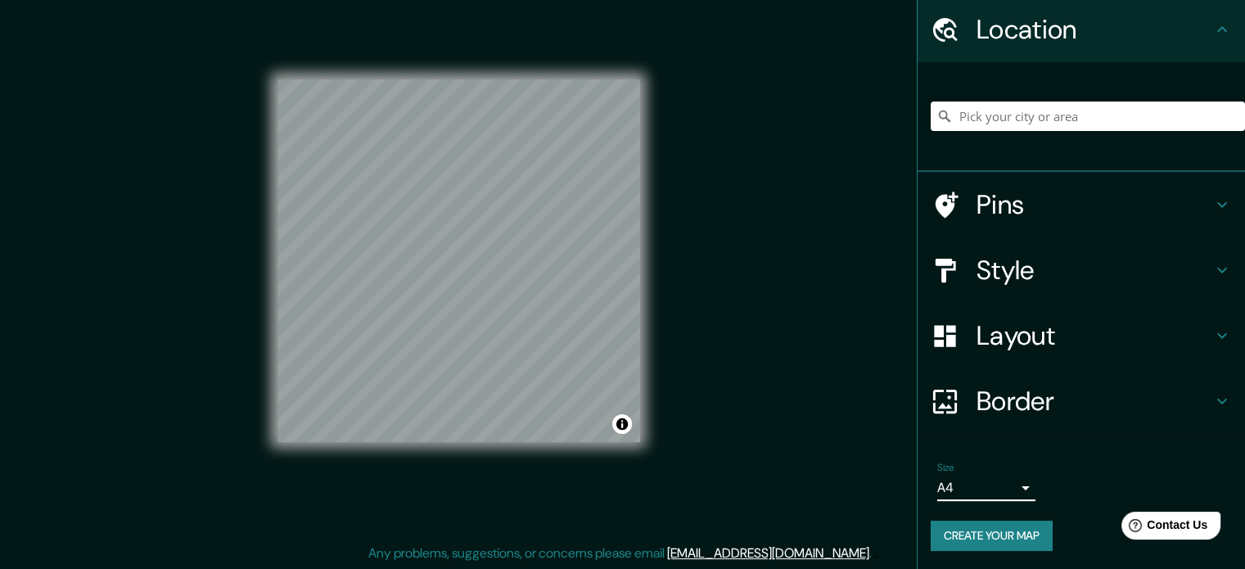
click at [1009, 393] on h4 "Border" at bounding box center [1094, 401] width 236 height 33
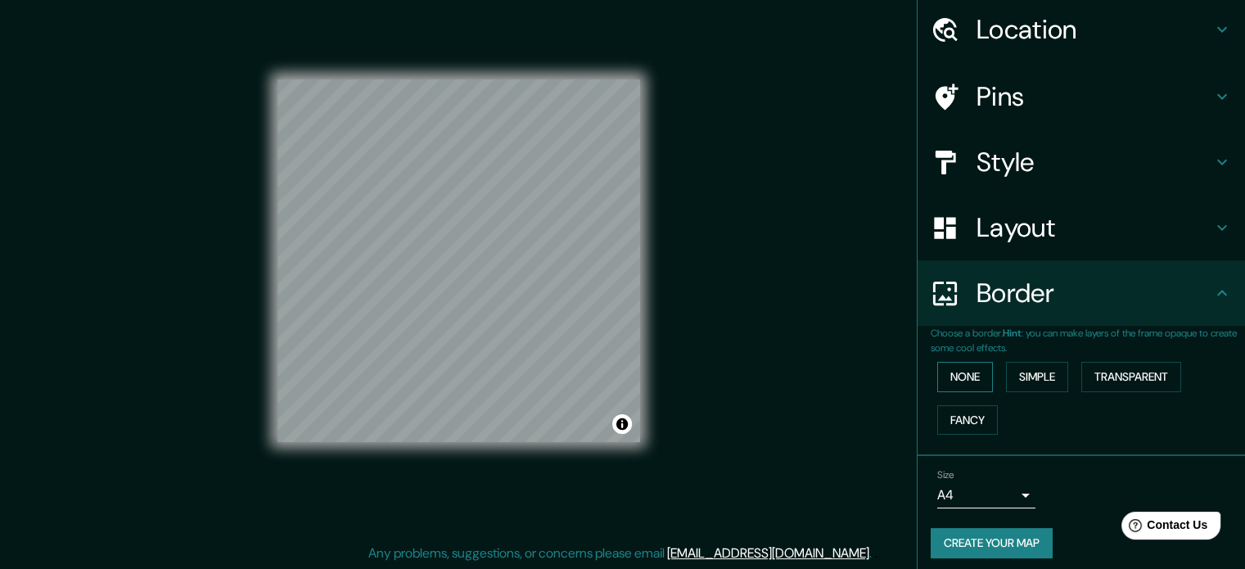
click at [966, 374] on button "None" at bounding box center [965, 377] width 56 height 30
drag, startPoint x: 1020, startPoint y: 374, endPoint x: 1057, endPoint y: 371, distance: 37.8
click at [1021, 374] on button "Simple" at bounding box center [1037, 377] width 62 height 30
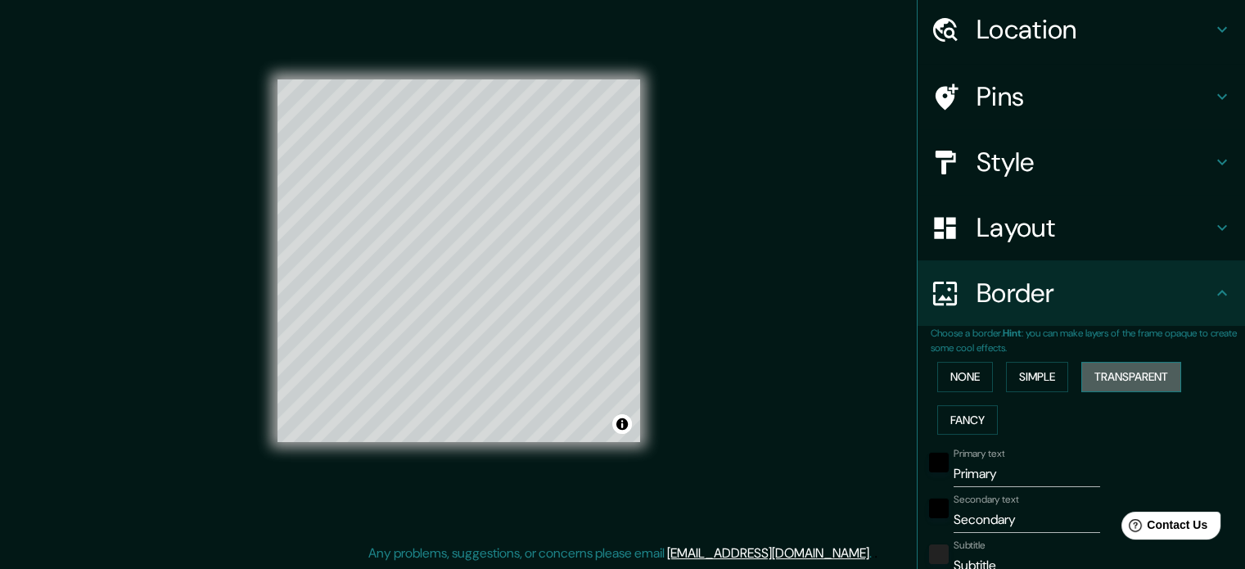
click at [1096, 371] on button "Transparent" at bounding box center [1131, 377] width 100 height 30
click at [1032, 372] on button "Simple" at bounding box center [1037, 377] width 62 height 30
click at [961, 376] on button "None" at bounding box center [965, 377] width 56 height 30
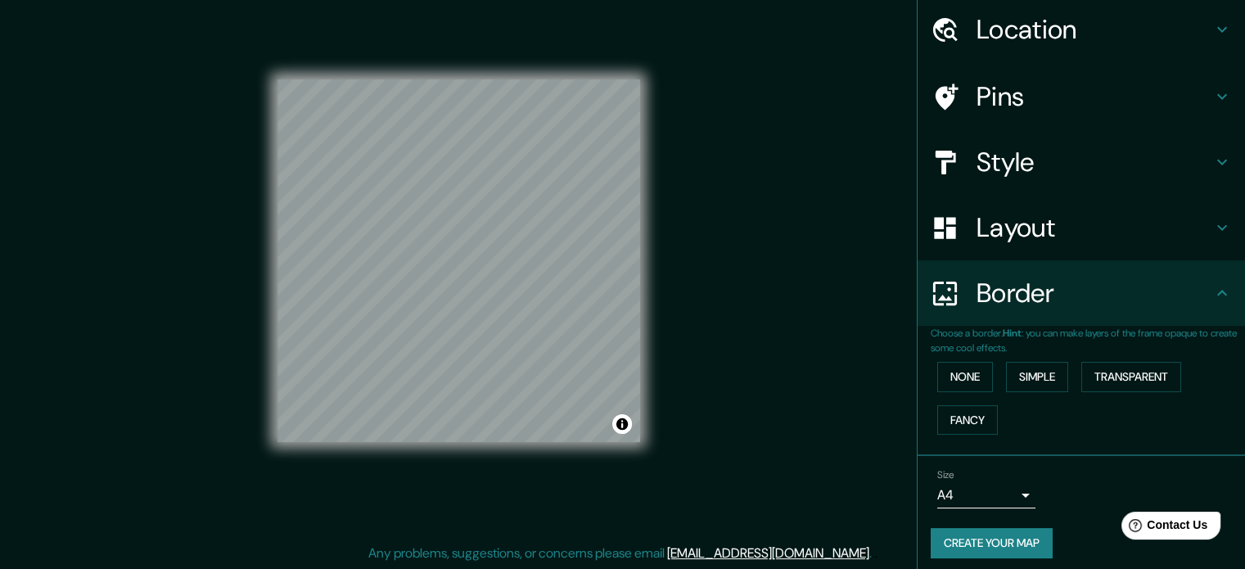
click at [962, 390] on div "None Simple Transparent Fancy" at bounding box center [1088, 398] width 314 height 86
click at [966, 412] on button "Fancy" at bounding box center [967, 420] width 61 height 30
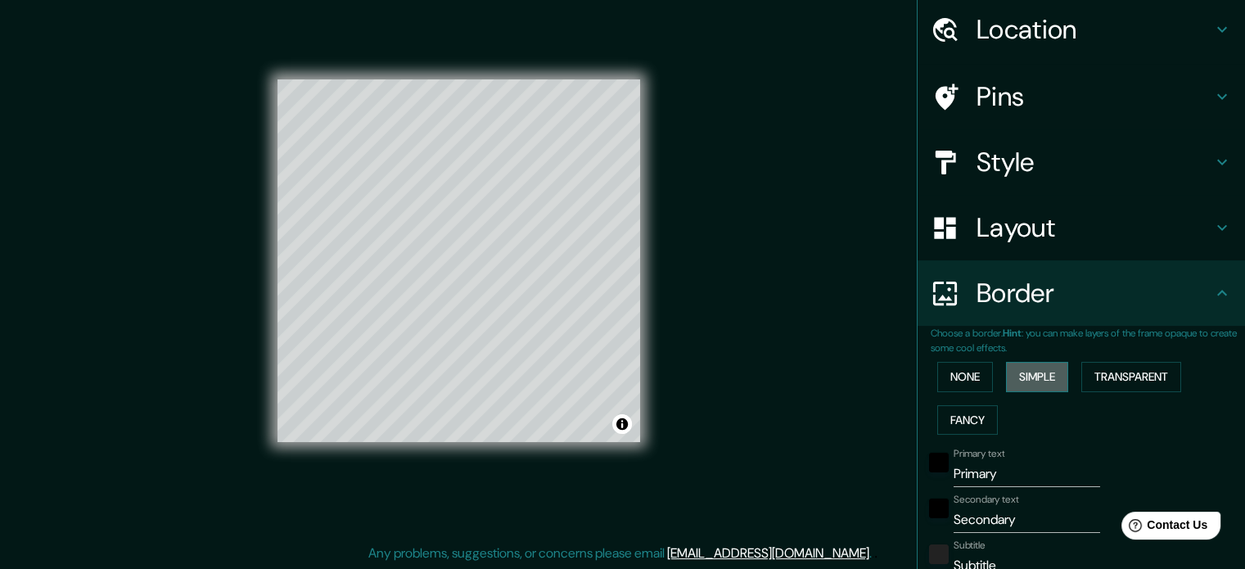
click at [1006, 384] on button "Simple" at bounding box center [1037, 377] width 62 height 30
click at [1094, 372] on button "Transparent" at bounding box center [1131, 377] width 100 height 30
click at [1026, 376] on button "Simple" at bounding box center [1037, 377] width 62 height 30
click at [959, 373] on button "None" at bounding box center [965, 377] width 56 height 30
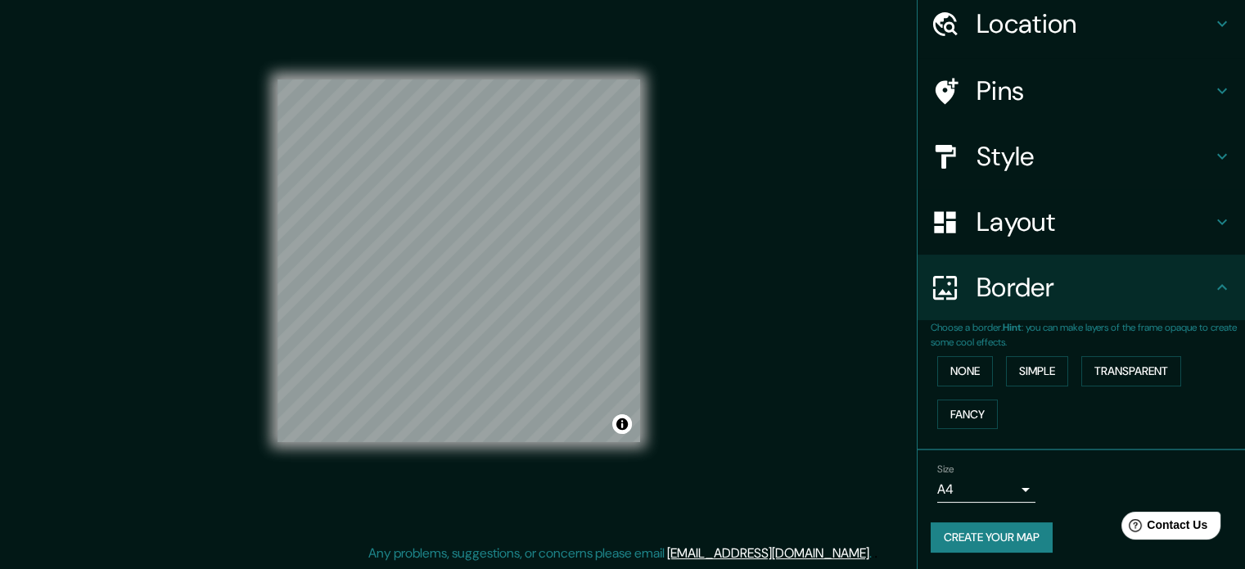
scroll to position [62, 0]
click at [982, 530] on button "Create your map" at bounding box center [992, 536] width 122 height 30
click at [959, 536] on button "Create your map" at bounding box center [992, 536] width 122 height 30
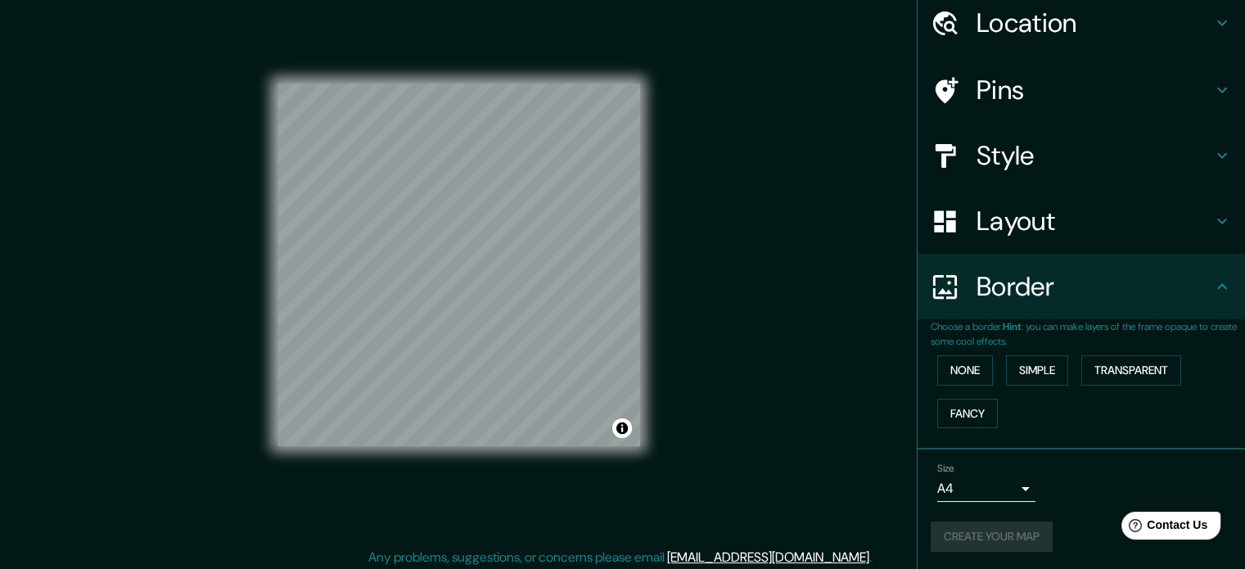
scroll to position [21, 0]
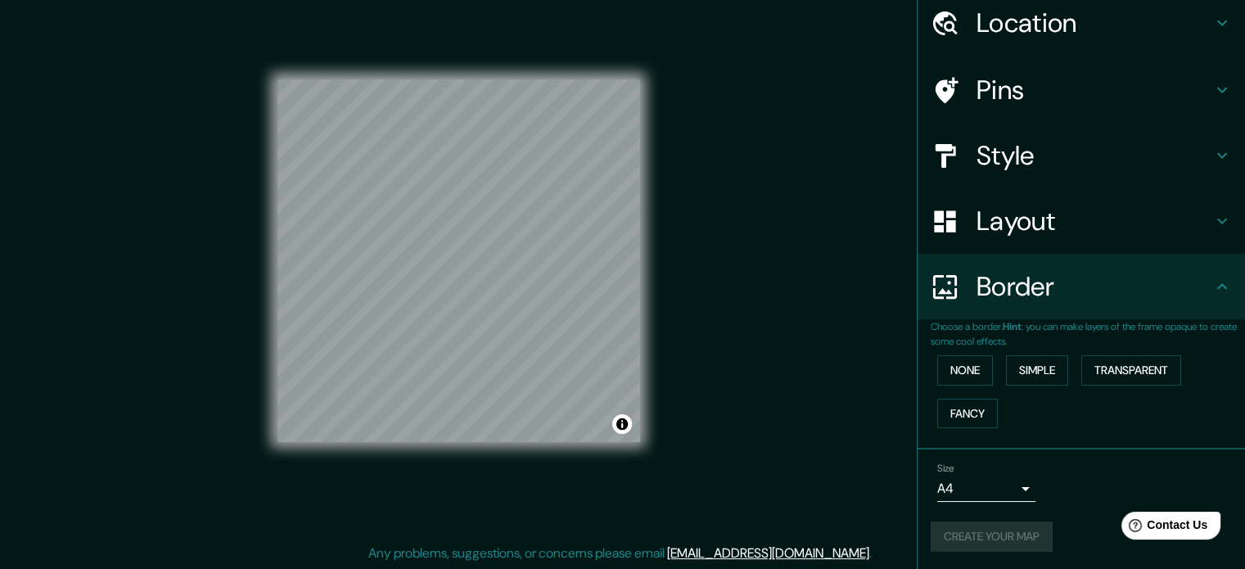
click at [1010, 472] on div "Size A4 single" at bounding box center [986, 481] width 98 height 39
click at [963, 366] on button "None" at bounding box center [965, 370] width 56 height 30
click at [1003, 531] on button "Create your map" at bounding box center [992, 536] width 122 height 30
click at [1000, 534] on button "Create your map" at bounding box center [992, 536] width 122 height 30
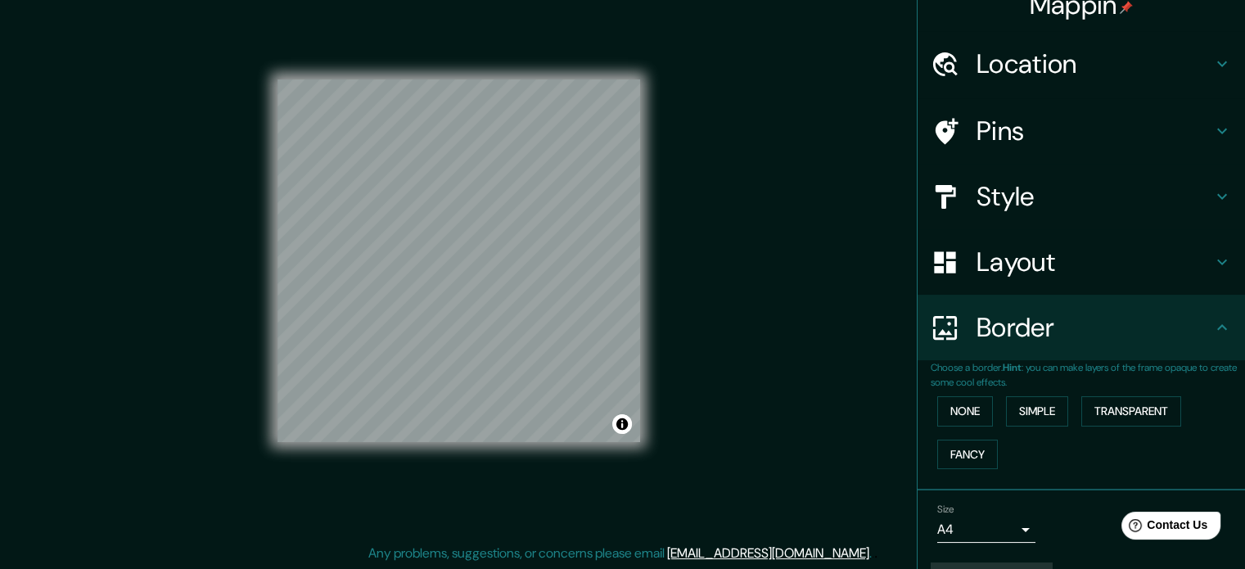
scroll to position [0, 0]
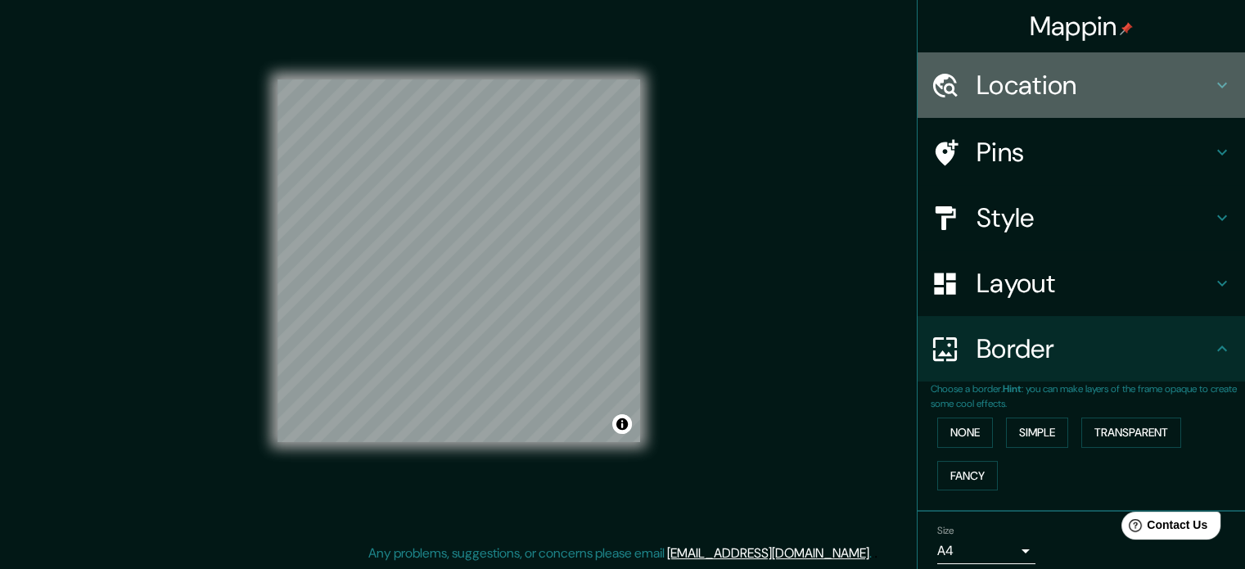
click at [1096, 78] on h4 "Location" at bounding box center [1094, 85] width 236 height 33
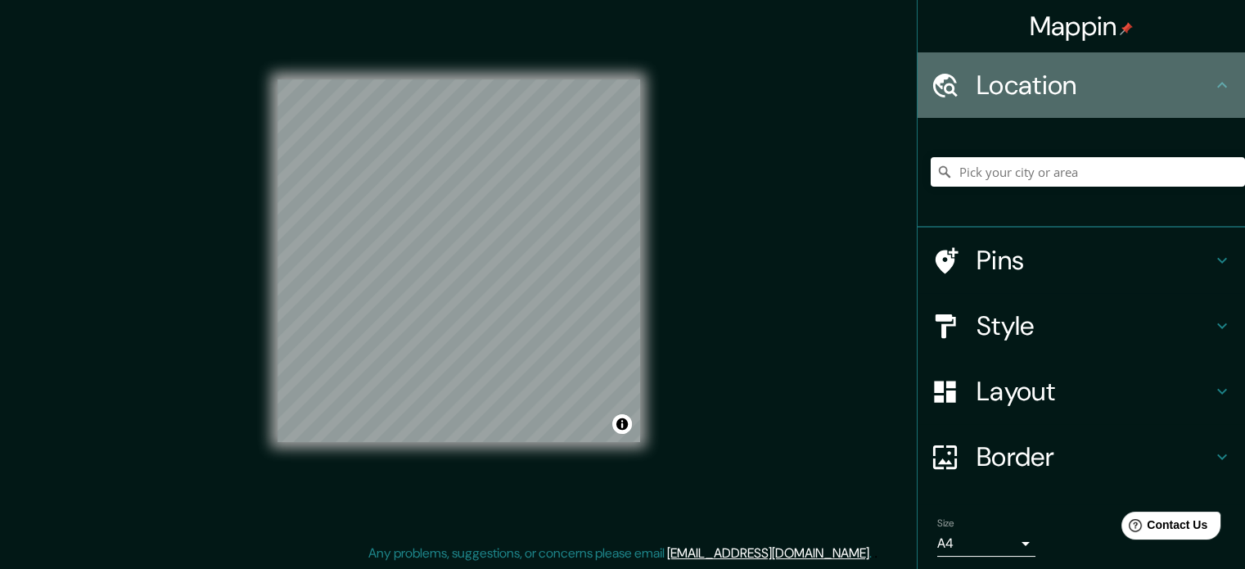
click at [1096, 78] on h4 "Location" at bounding box center [1094, 85] width 236 height 33
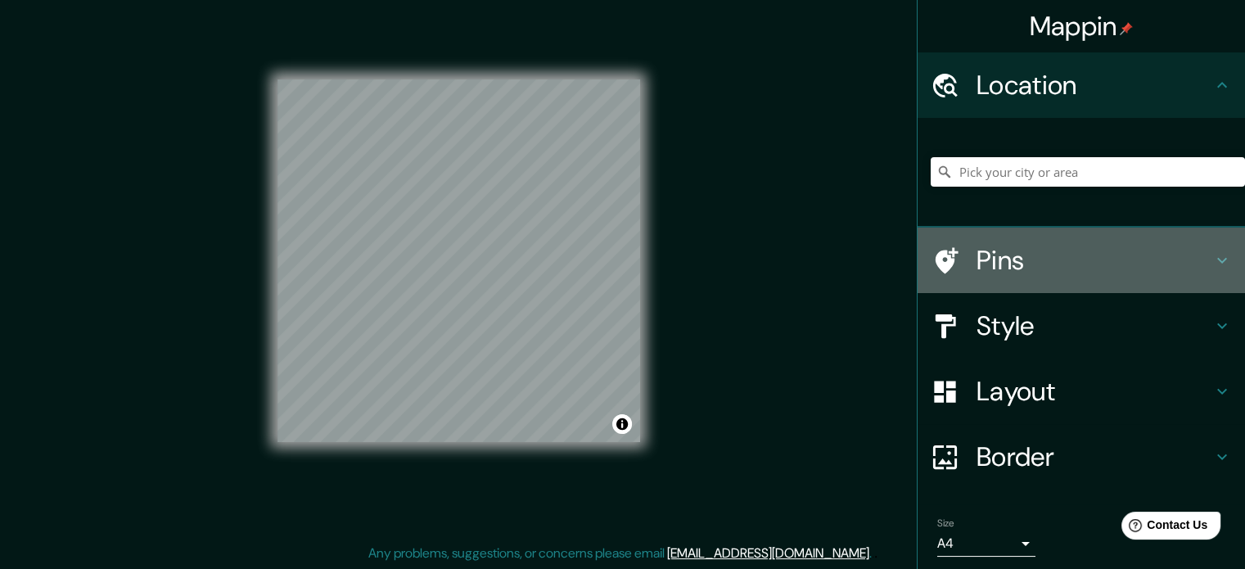
click at [1153, 264] on h4 "Pins" at bounding box center [1094, 260] width 236 height 33
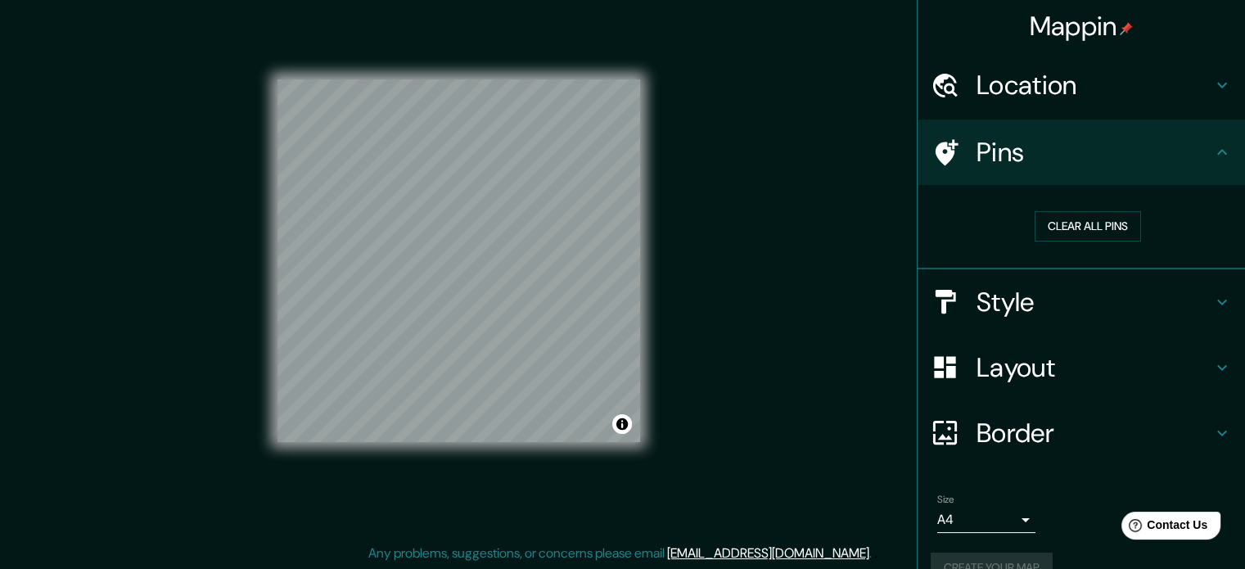
scroll to position [31, 0]
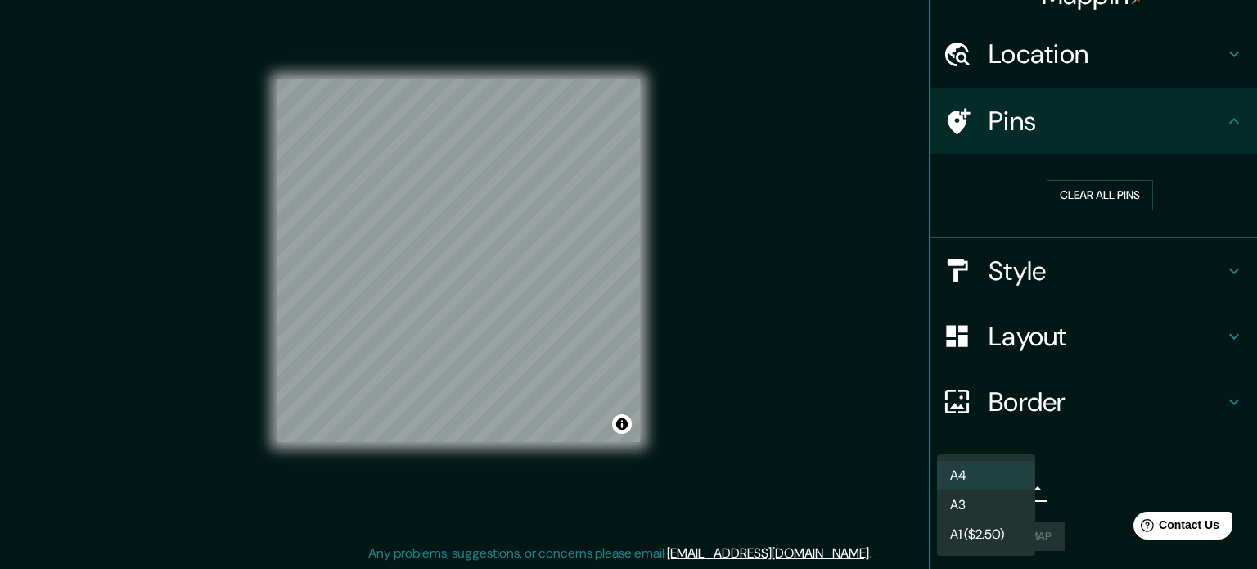
click at [1010, 487] on body "Mappin Location Pins Clear all pins Style Layout Border Choose a border. Hint :…" at bounding box center [628, 263] width 1257 height 569
click at [1007, 476] on li "A4" at bounding box center [986, 475] width 98 height 29
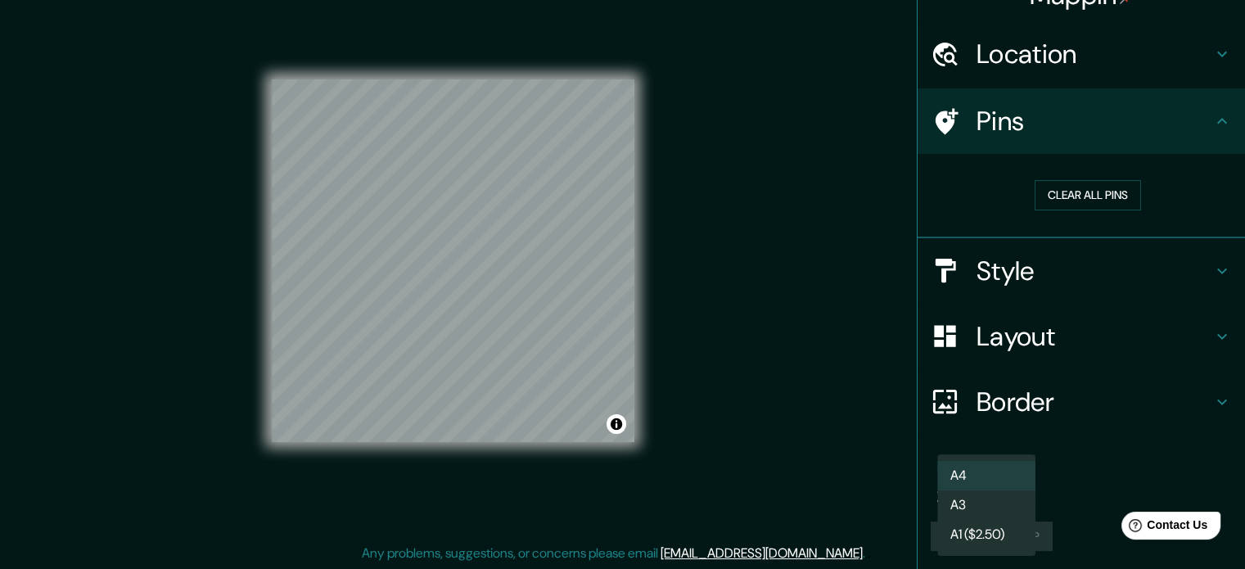
click at [1016, 485] on body "Mappin Location Pins Clear all pins Style Layout Border Choose a border. Hint :…" at bounding box center [622, 263] width 1245 height 569
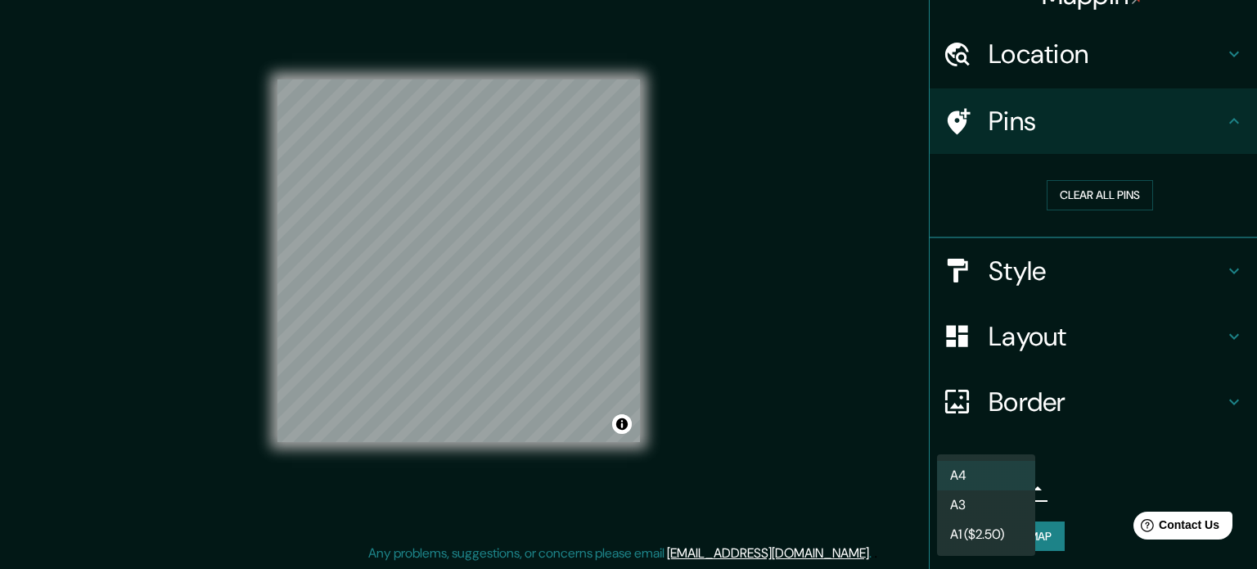
click at [1008, 505] on li "A3" at bounding box center [986, 504] width 98 height 29
type input "a4"
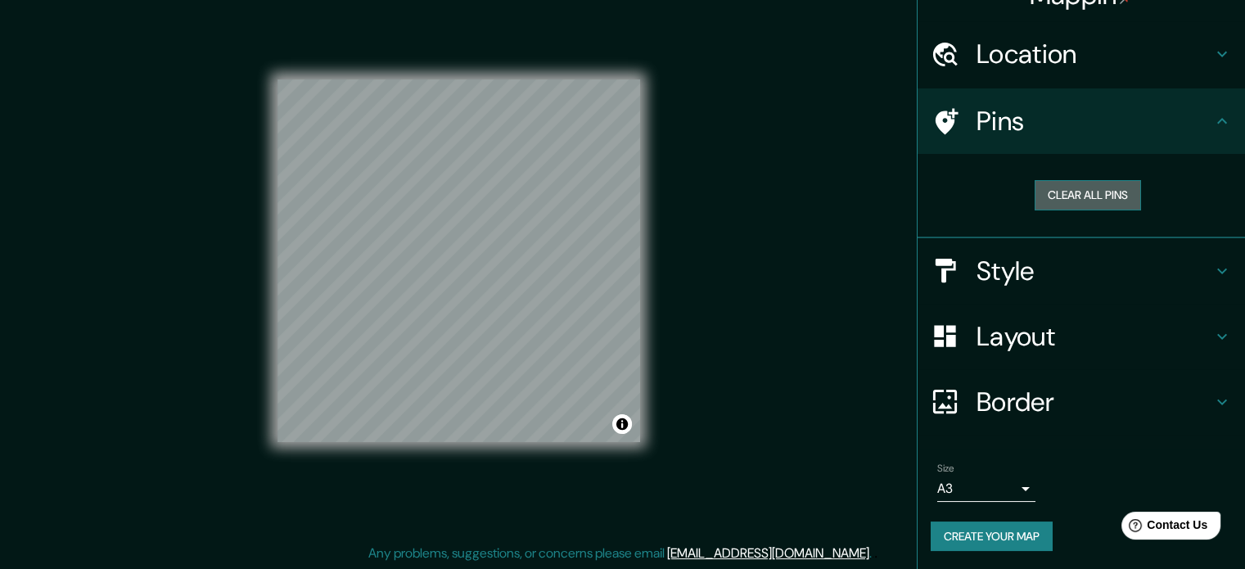
click at [1093, 189] on button "Clear all pins" at bounding box center [1087, 195] width 106 height 30
click at [1150, 268] on h4 "Style" at bounding box center [1094, 271] width 236 height 33
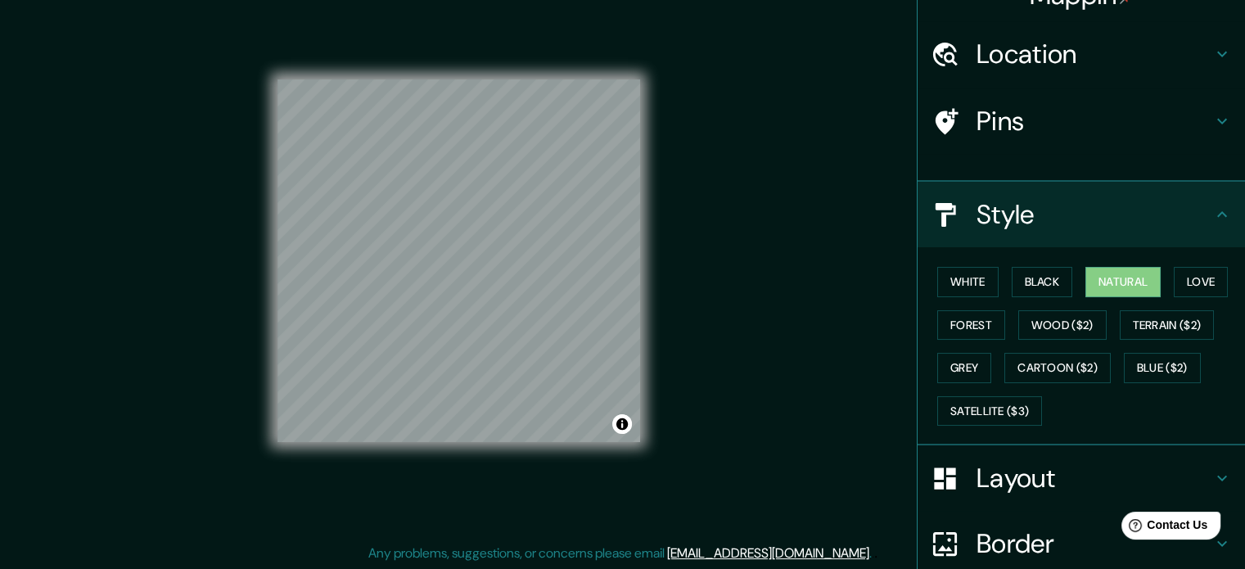
click at [1149, 267] on button "Natural" at bounding box center [1122, 282] width 75 height 30
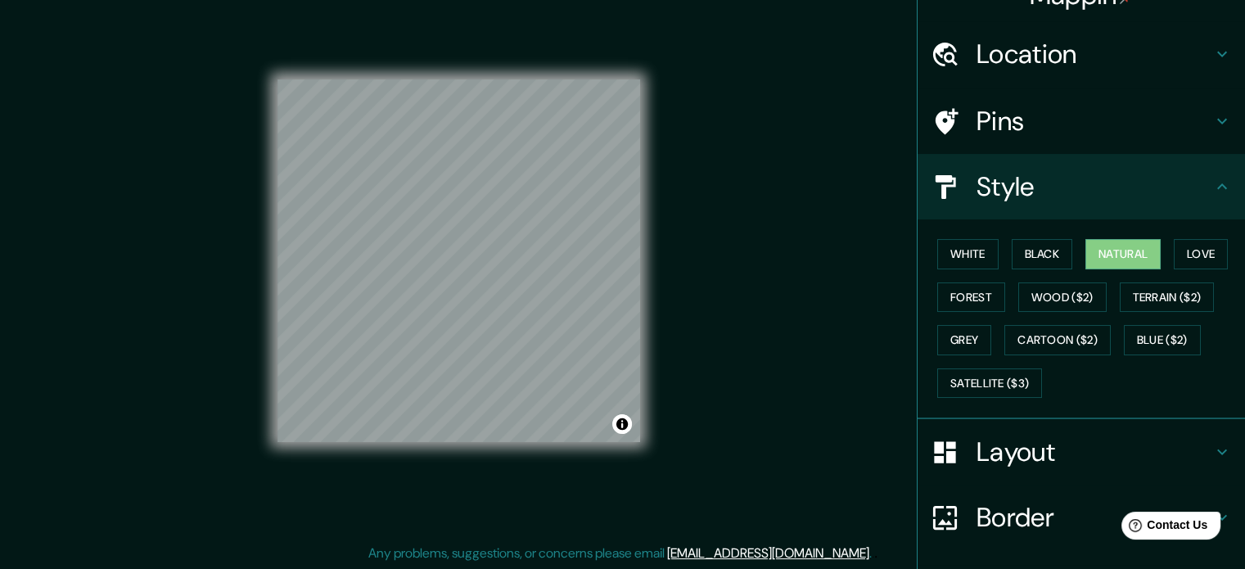
click at [275, 441] on div "© Mapbox © OpenStreetMap Improve this map" at bounding box center [458, 261] width 415 height 565
